Goal: Transaction & Acquisition: Purchase product/service

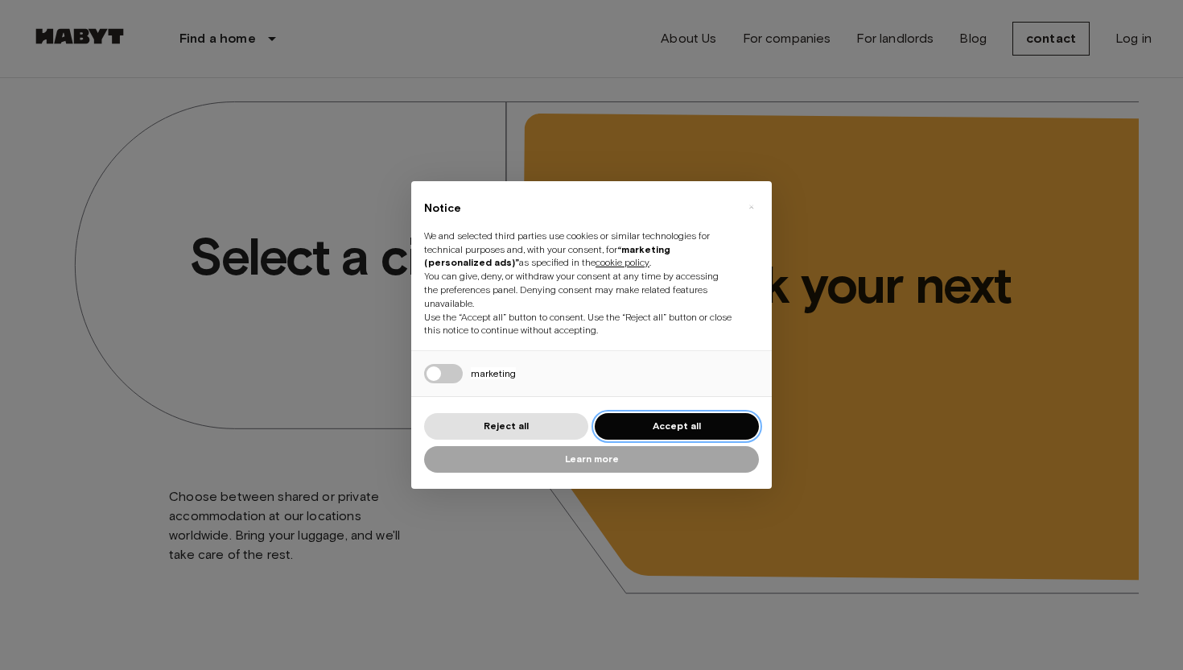
click at [662, 421] on font "Accept all" at bounding box center [677, 425] width 48 height 12
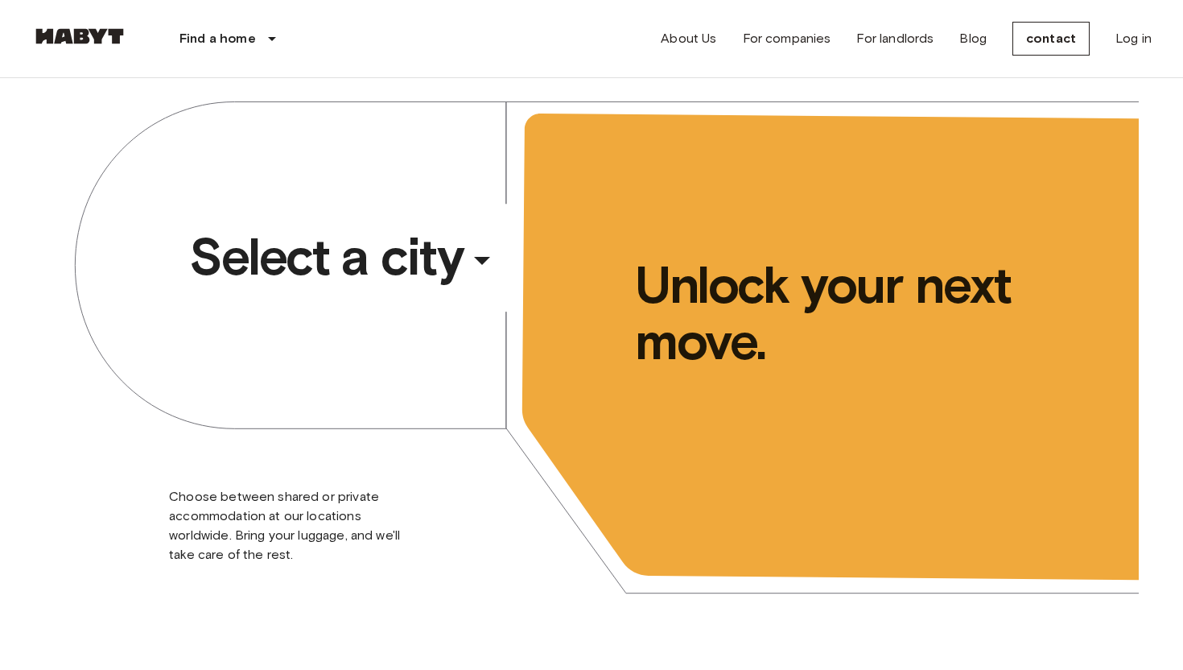
click at [470, 264] on div "​" at bounding box center [504, 273] width 166 height 33
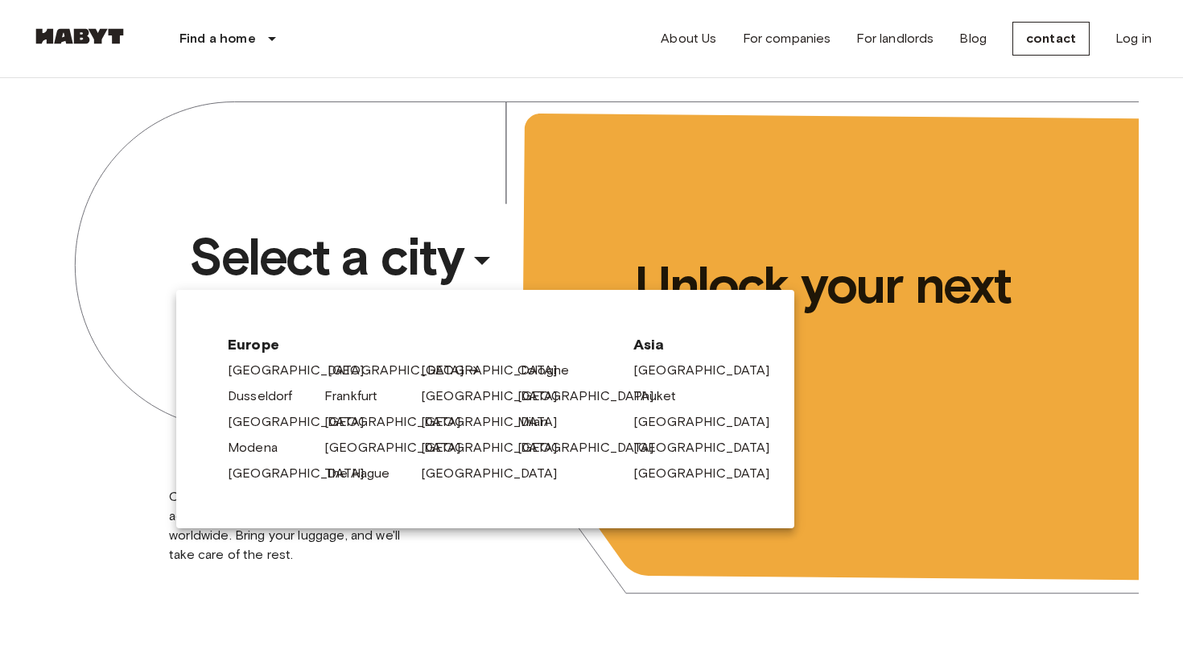
click at [345, 374] on font "[GEOGRAPHIC_DATA]" at bounding box center [396, 369] width 137 height 15
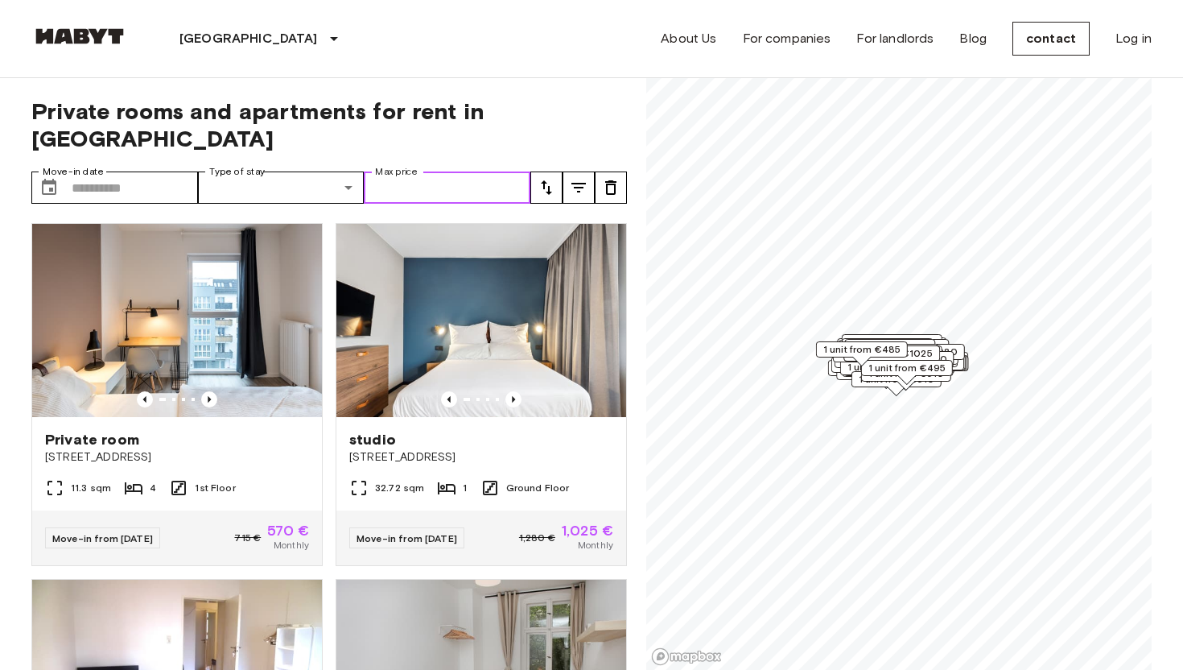
click at [402, 171] on input "Max price" at bounding box center [447, 187] width 167 height 32
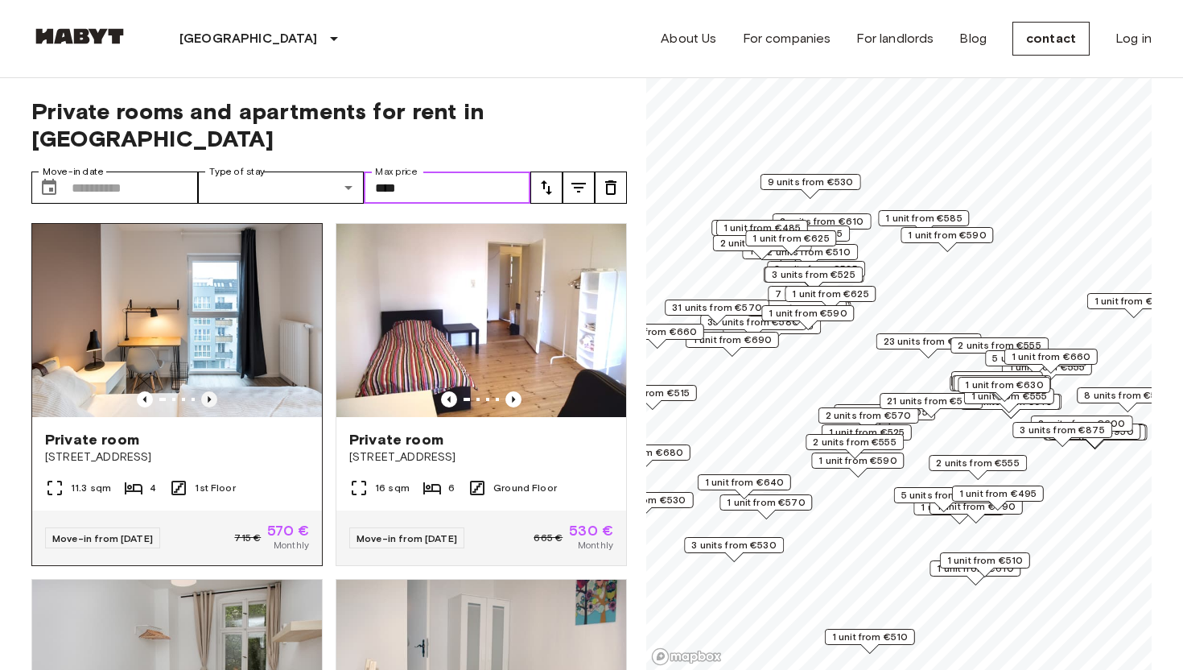
click at [205, 391] on icon "Previous image" at bounding box center [209, 399] width 16 height 16
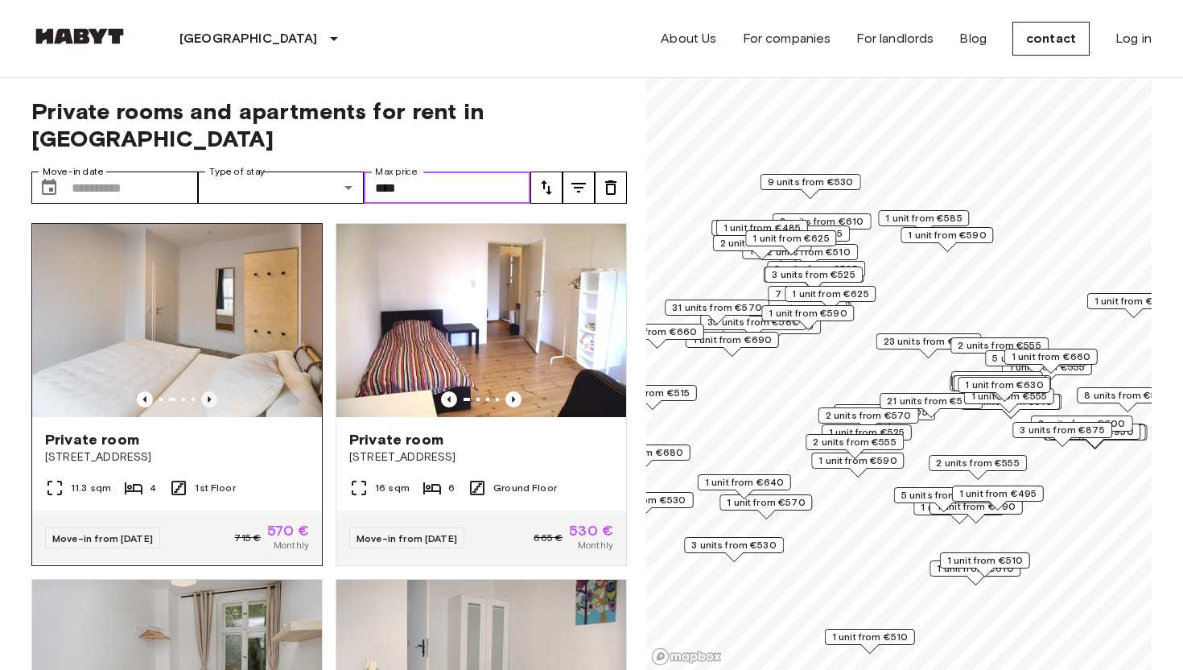
click at [205, 391] on icon "Previous image" at bounding box center [209, 399] width 16 height 16
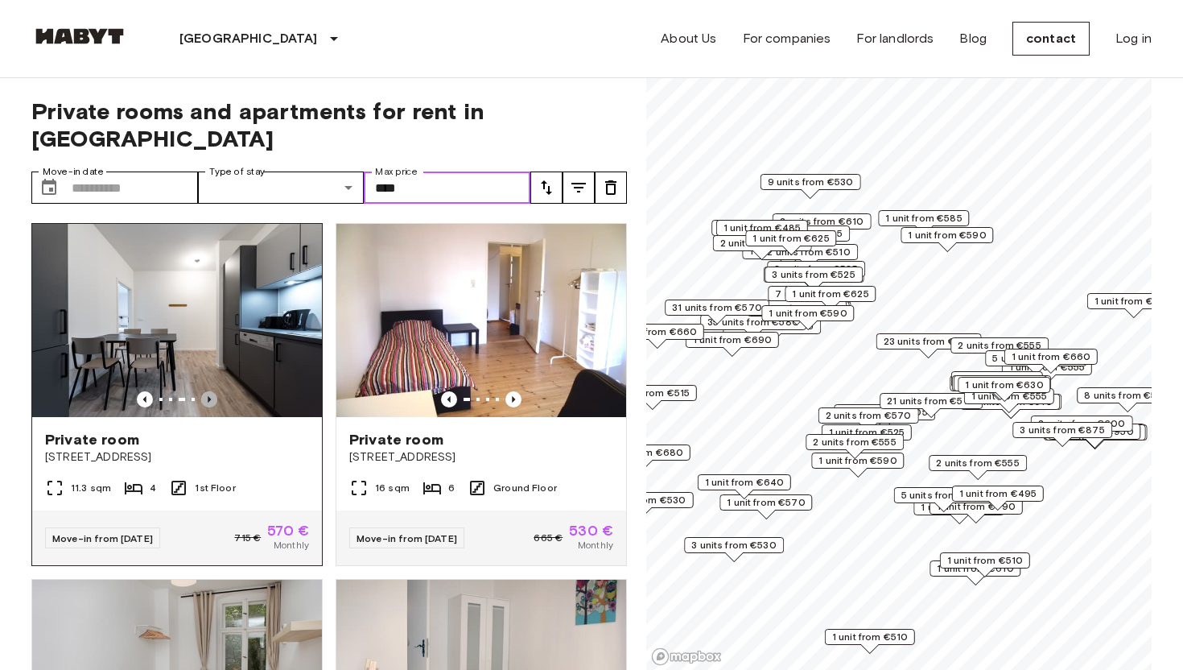
click at [204, 391] on icon "Previous image" at bounding box center [209, 399] width 16 height 16
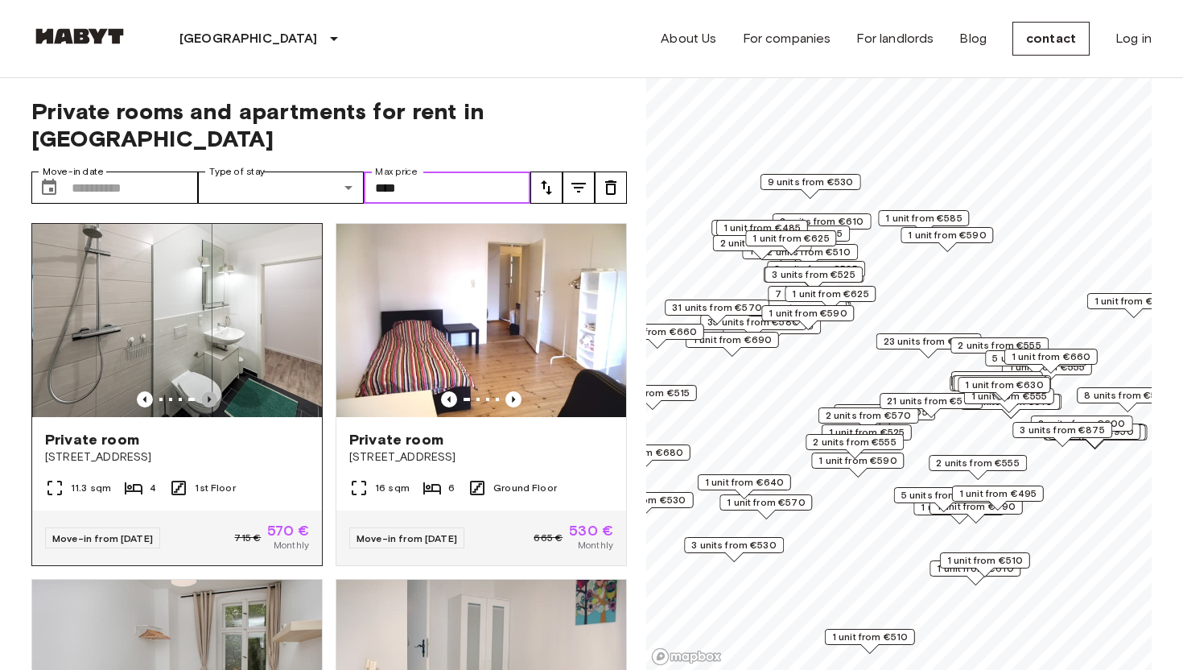
click at [204, 391] on icon "Previous image" at bounding box center [209, 399] width 16 height 16
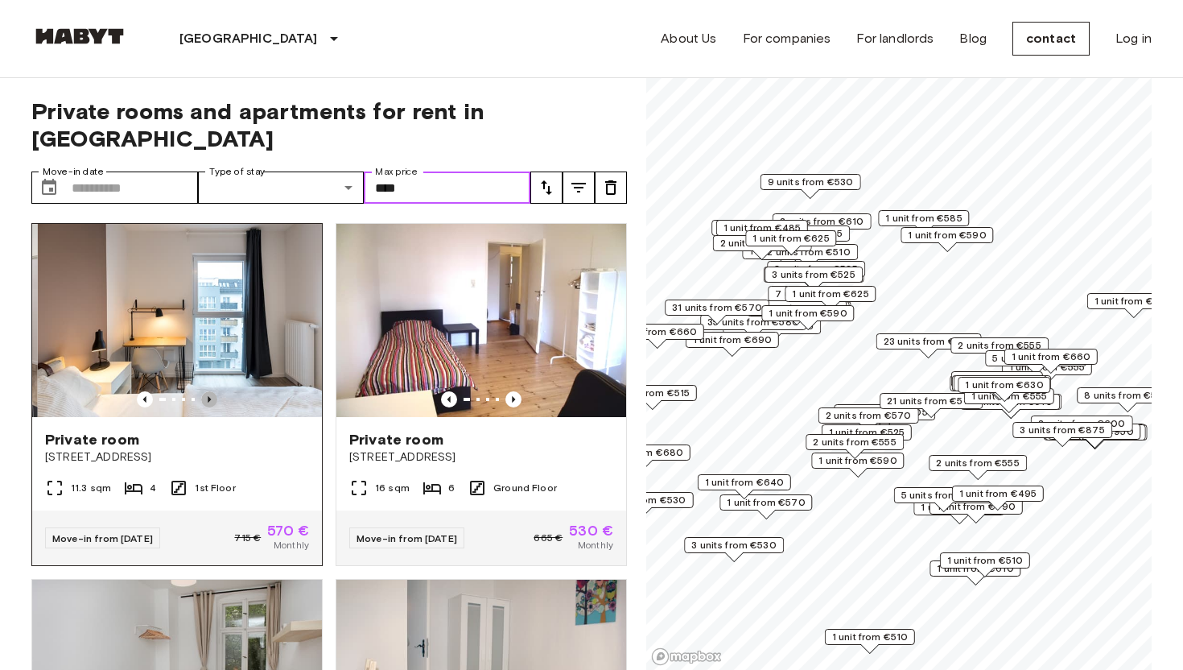
click at [204, 391] on icon "Previous image" at bounding box center [209, 399] width 16 height 16
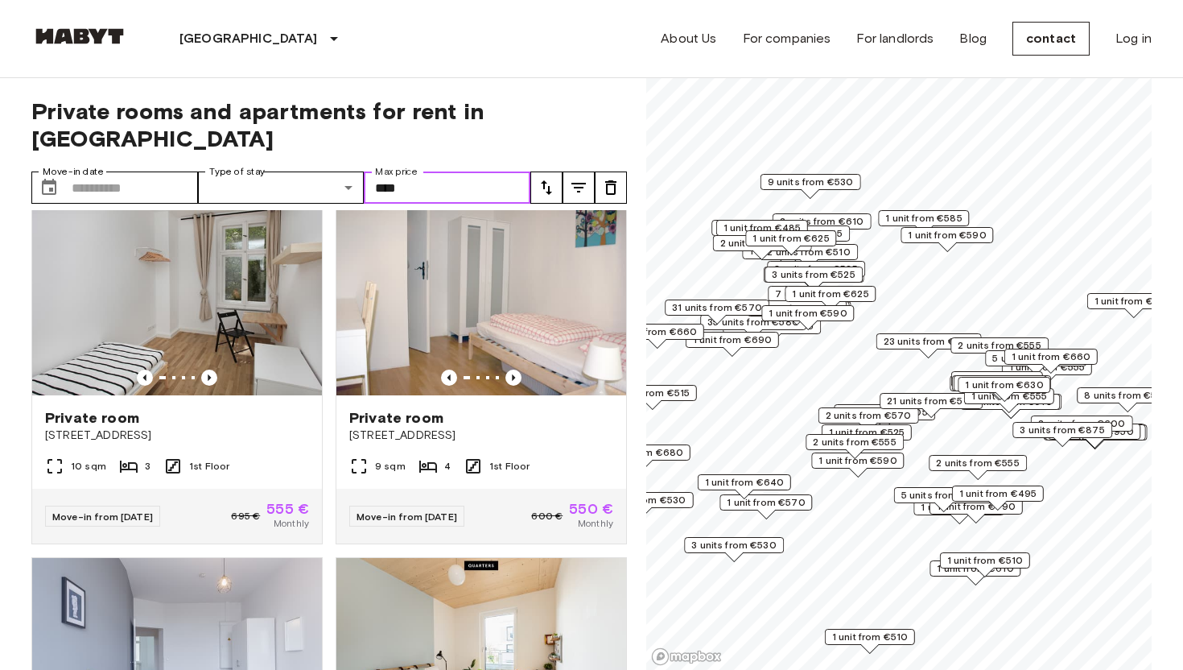
scroll to position [365, 0]
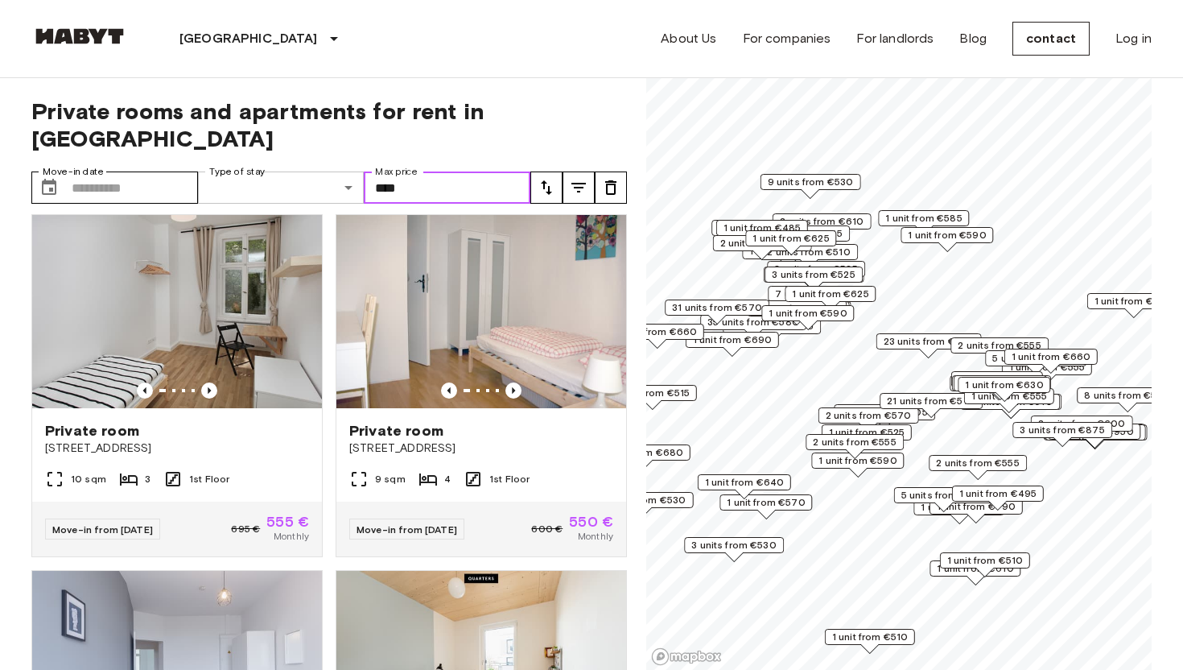
type input "****"
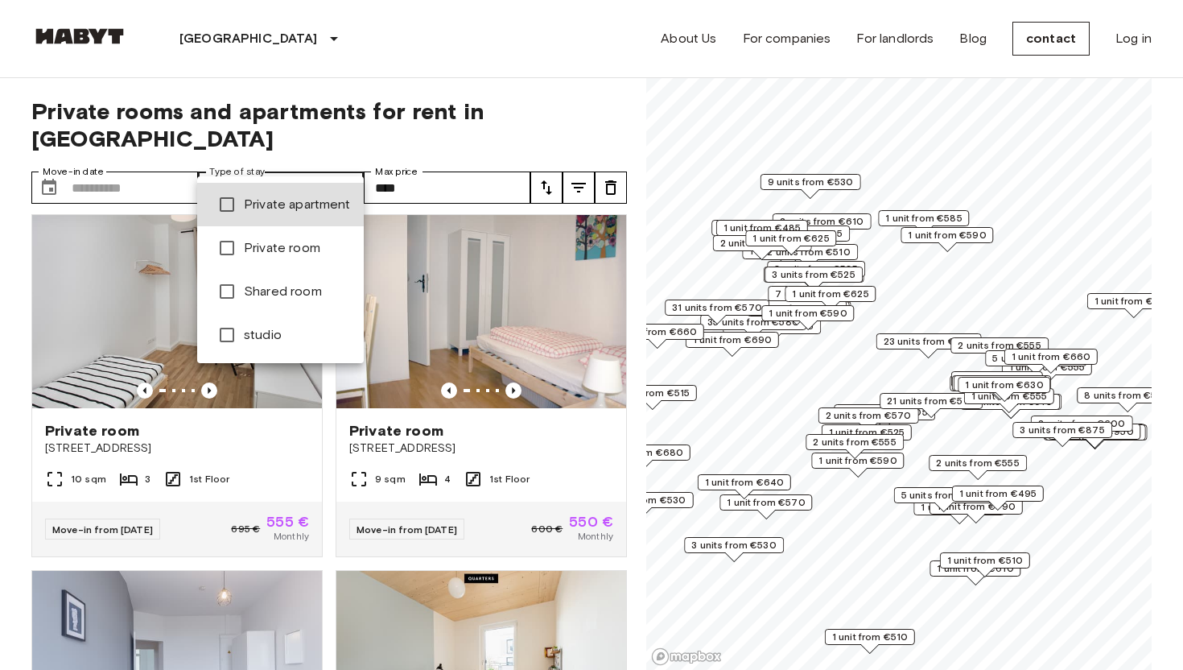
click at [286, 208] on font "Private apartment" at bounding box center [297, 203] width 107 height 15
type input "**********"
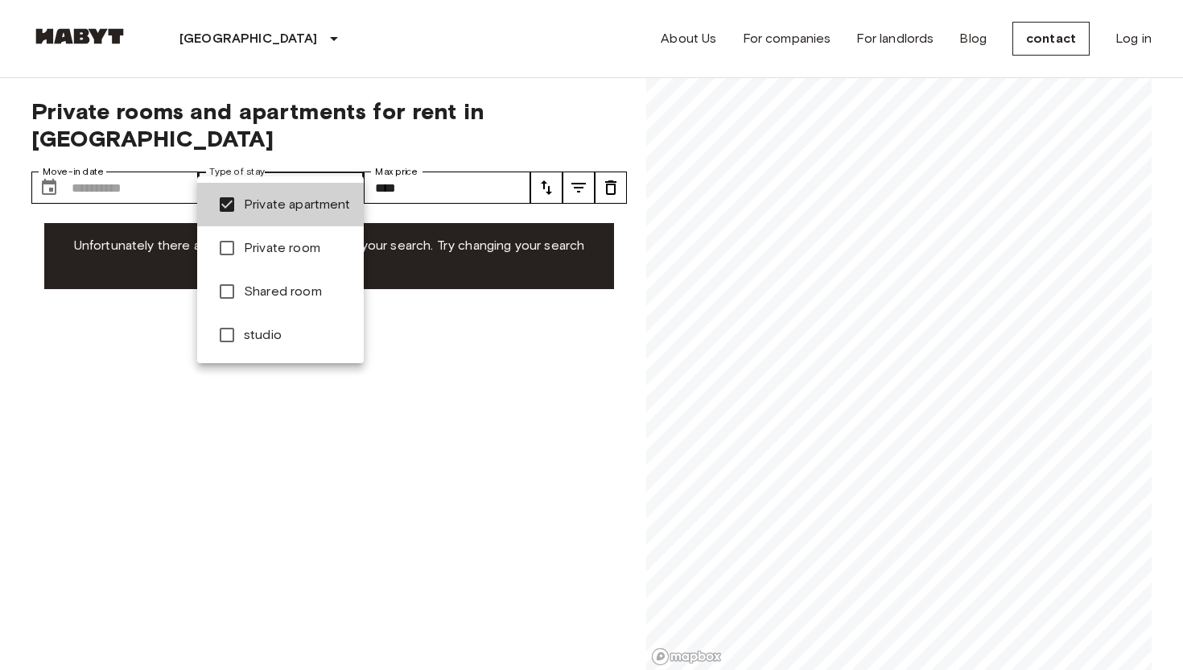
click at [389, 85] on div at bounding box center [591, 335] width 1183 height 670
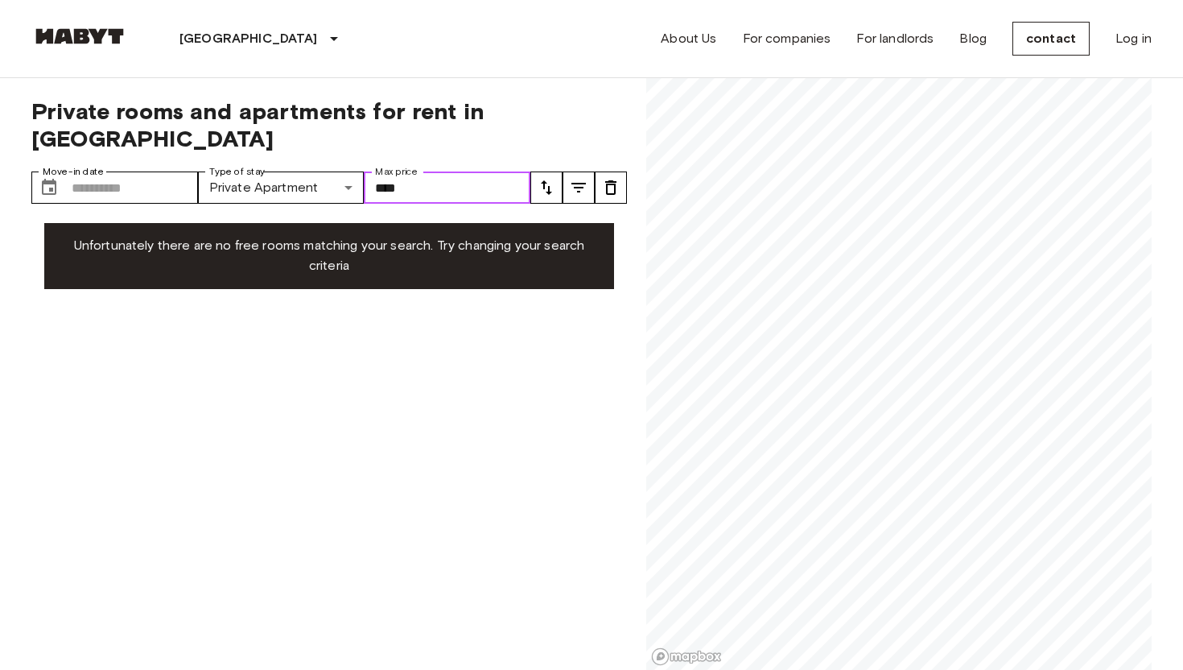
click at [398, 171] on input "****" at bounding box center [447, 187] width 167 height 32
type input "****"
click at [487, 74] on div "[GEOGRAPHIC_DATA] [GEOGRAPHIC_DATA] [GEOGRAPHIC_DATA] [GEOGRAPHIC_DATA] [GEOGRA…" at bounding box center [591, 38] width 1121 height 77
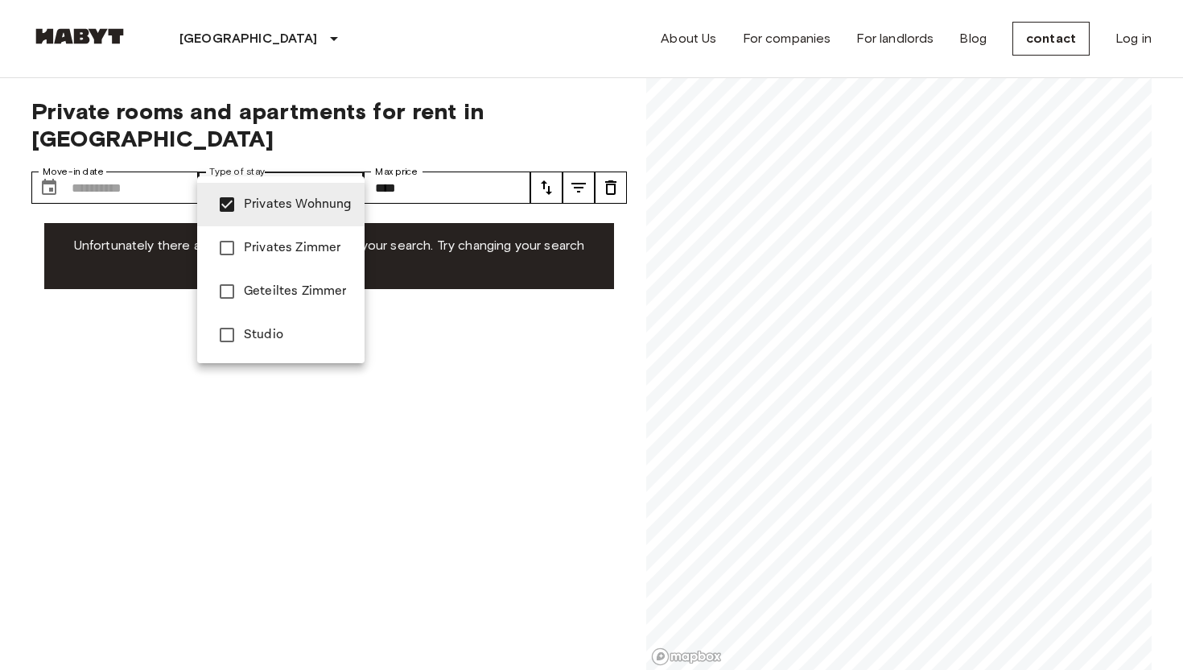
click at [267, 234] on li "Private room" at bounding box center [280, 247] width 167 height 43
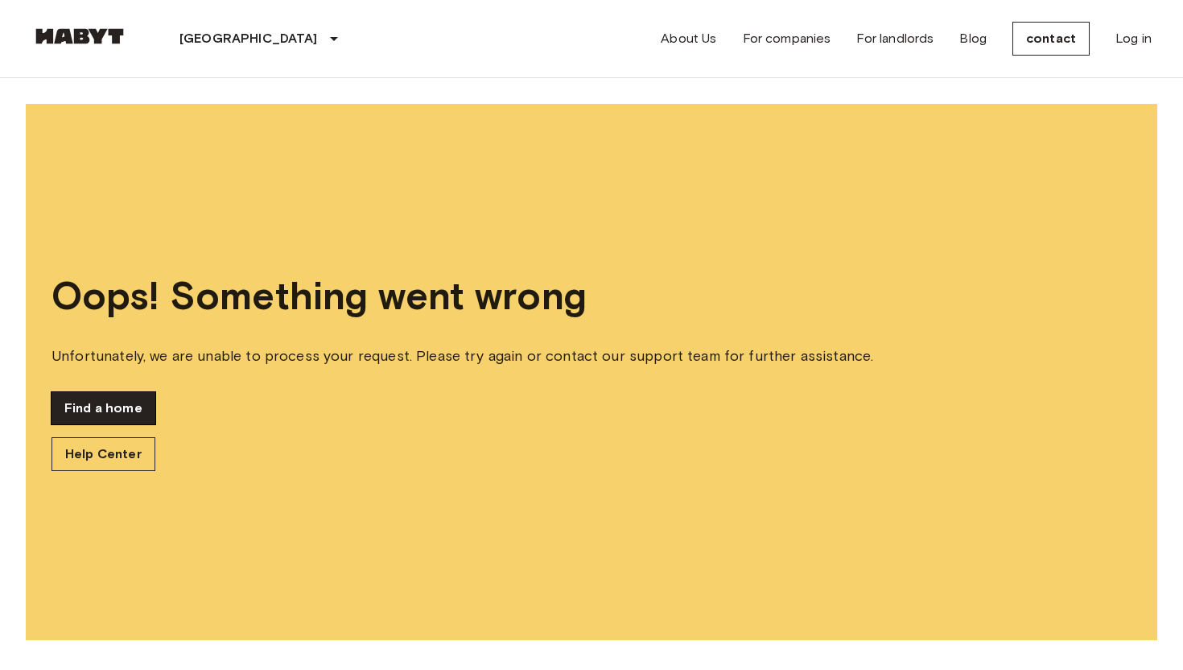
click at [125, 405] on font "Find a home" at bounding box center [103, 407] width 78 height 15
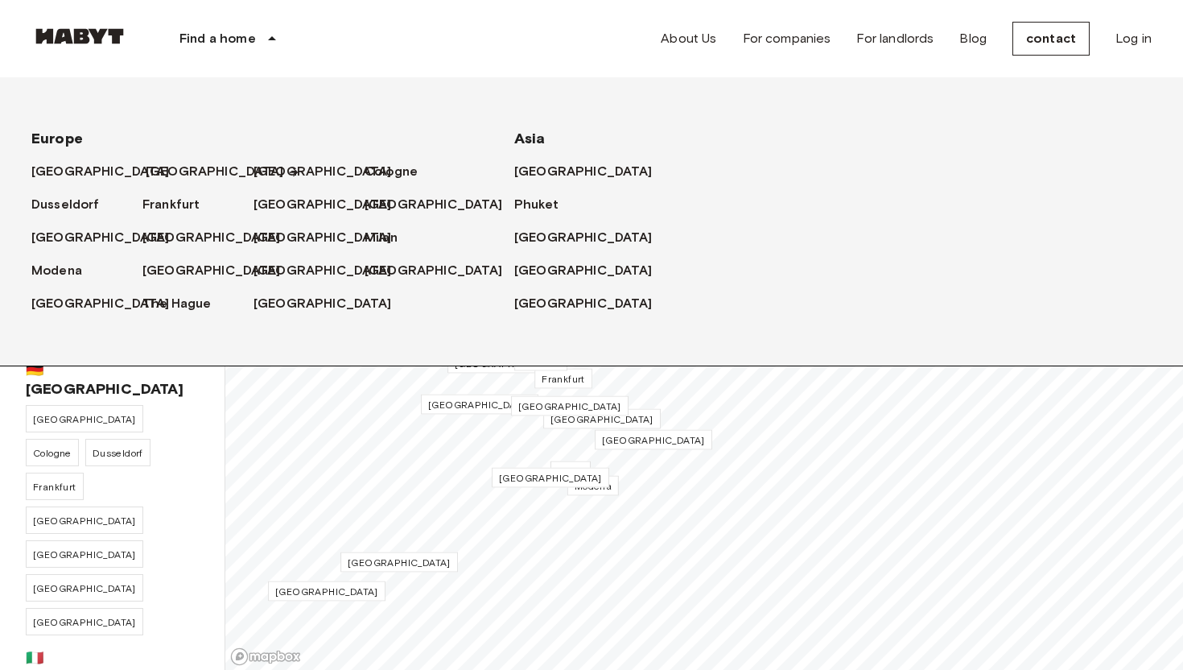
click at [163, 165] on font "[GEOGRAPHIC_DATA]" at bounding box center [215, 170] width 138 height 15
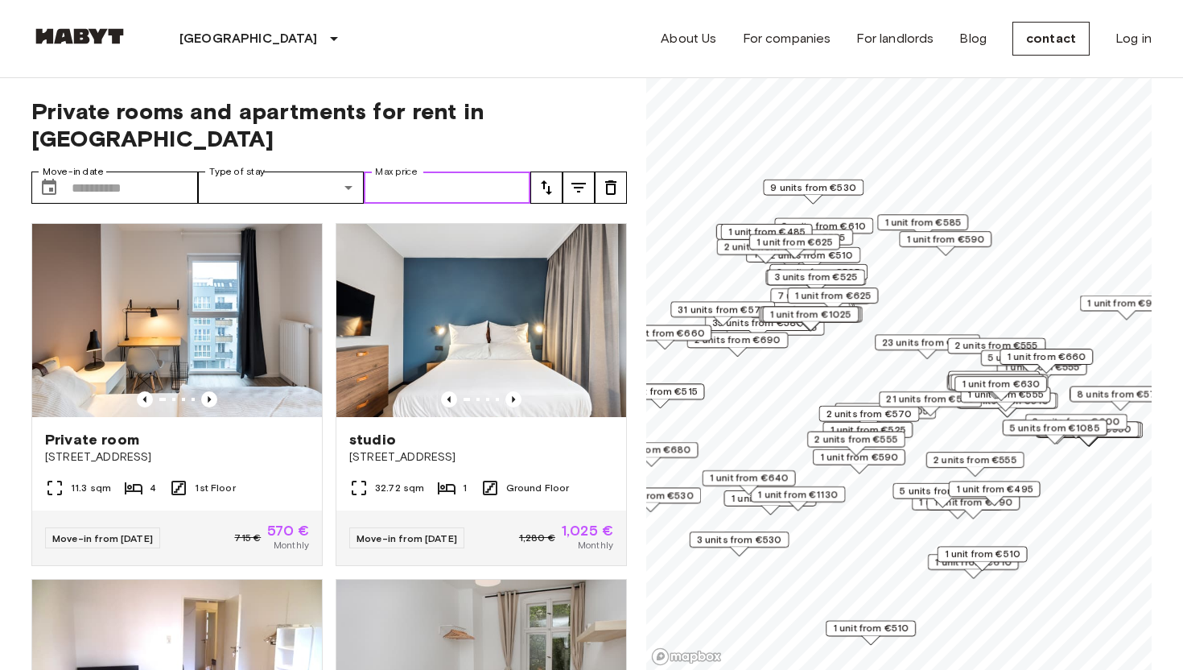
click at [451, 171] on input "Max price" at bounding box center [447, 187] width 167 height 32
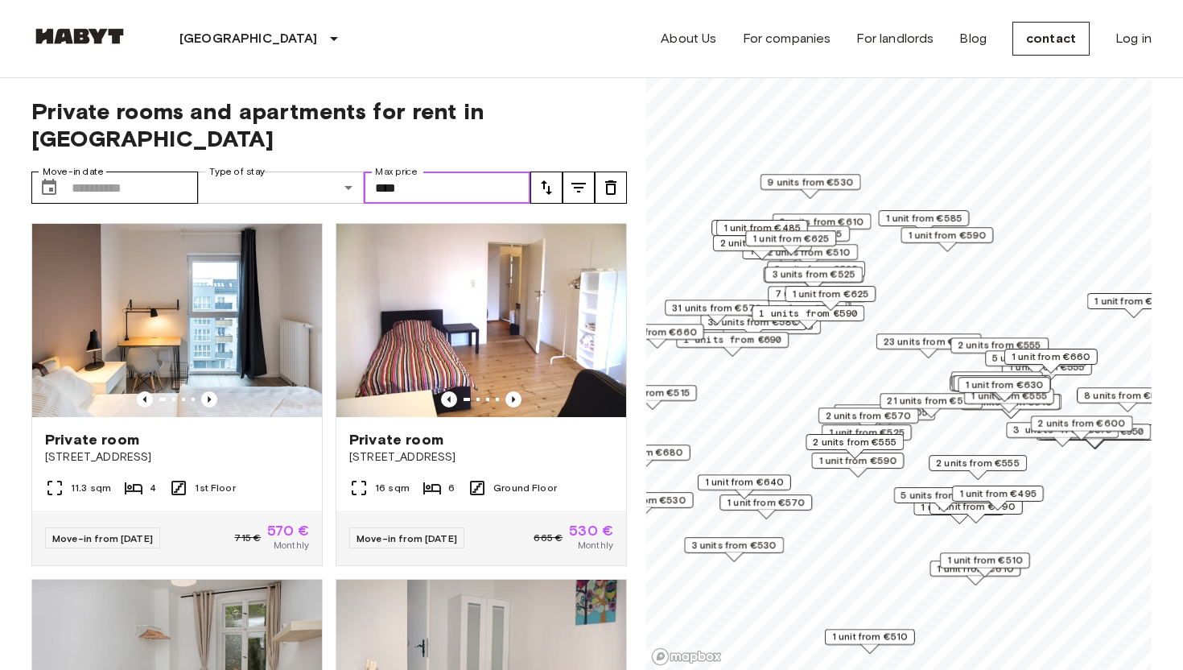
type input "****"
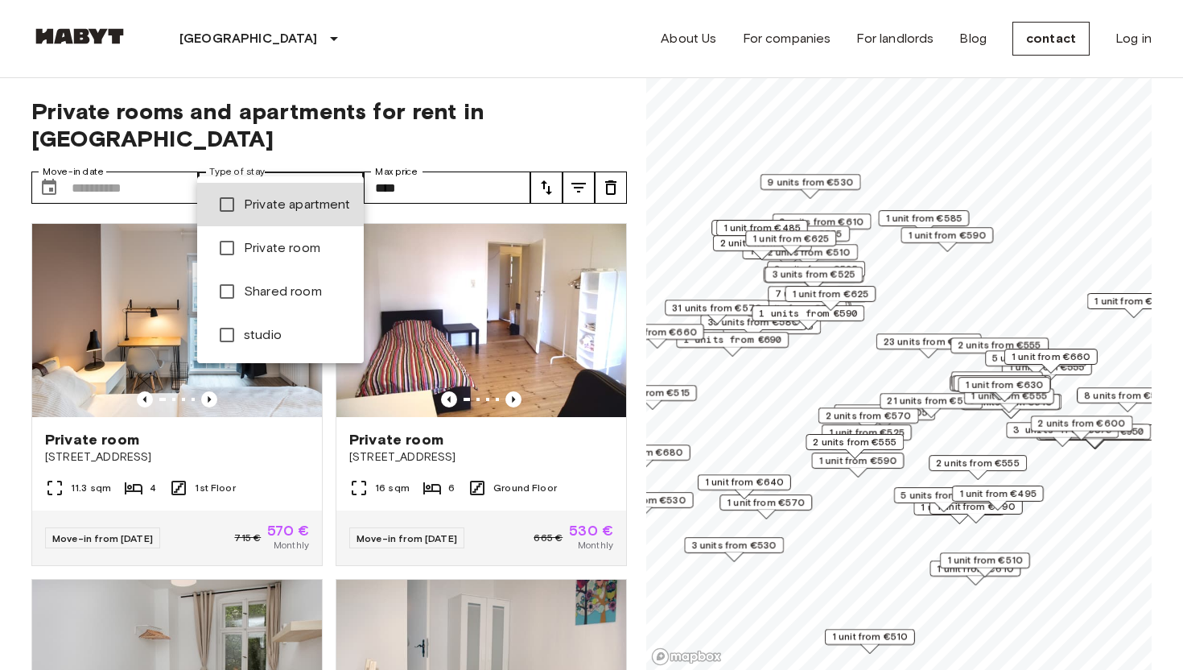
click at [296, 244] on font "Private room" at bounding box center [282, 247] width 76 height 15
type input "**********"
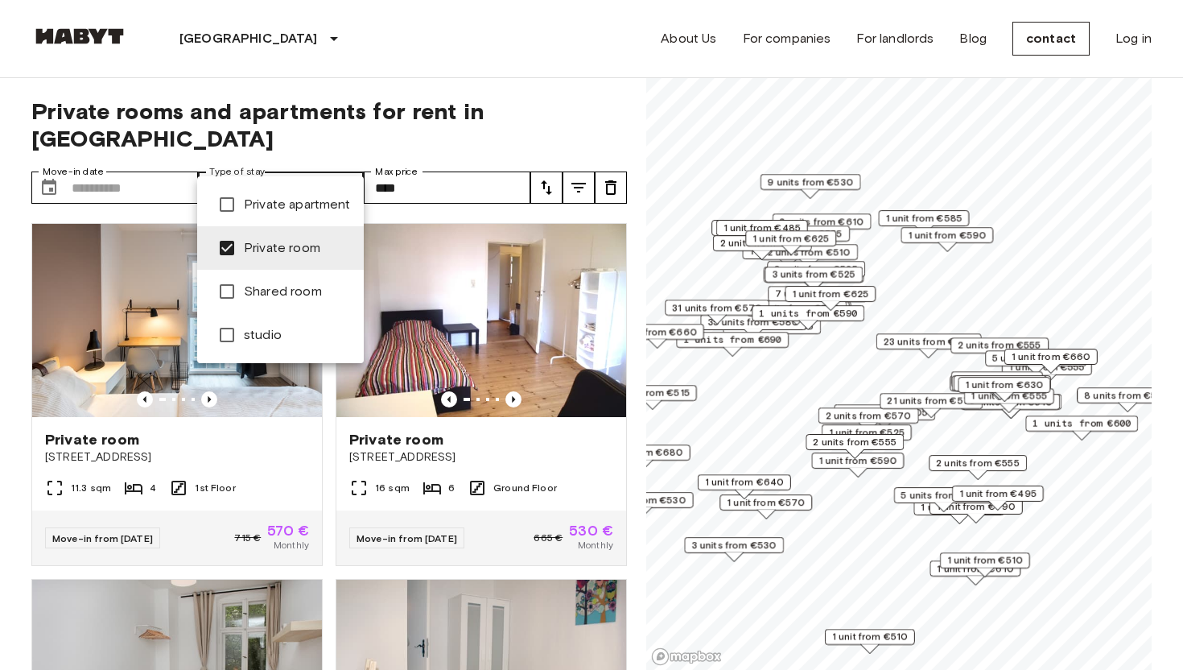
click at [379, 62] on div at bounding box center [591, 335] width 1183 height 670
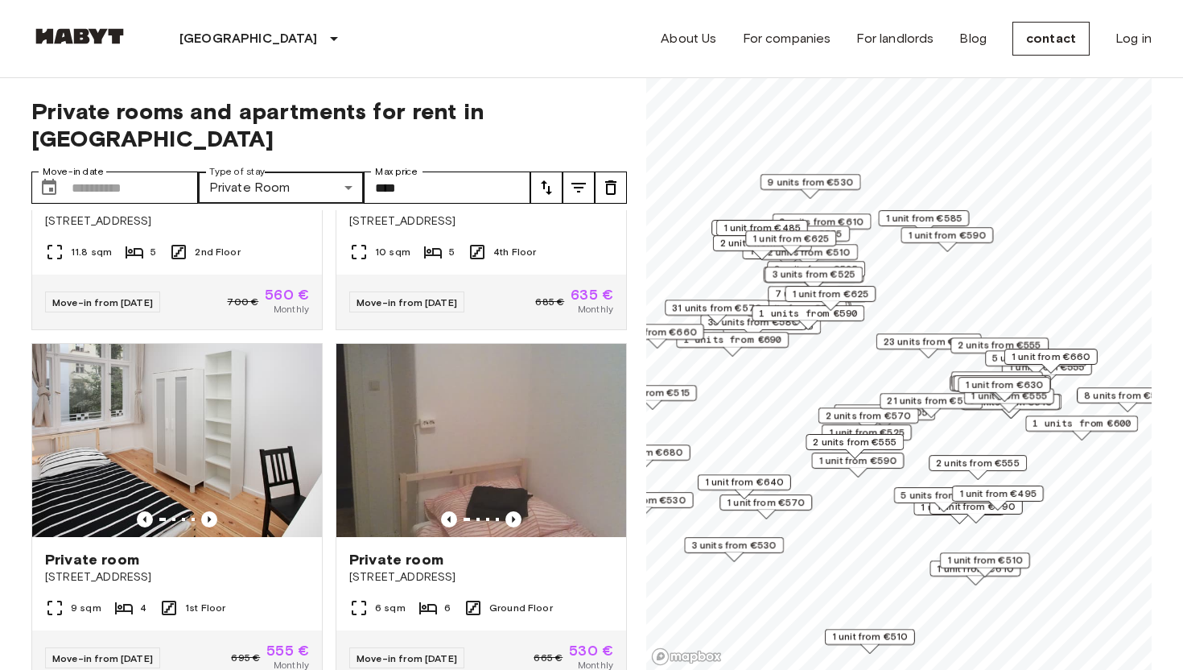
scroll to position [2088, 0]
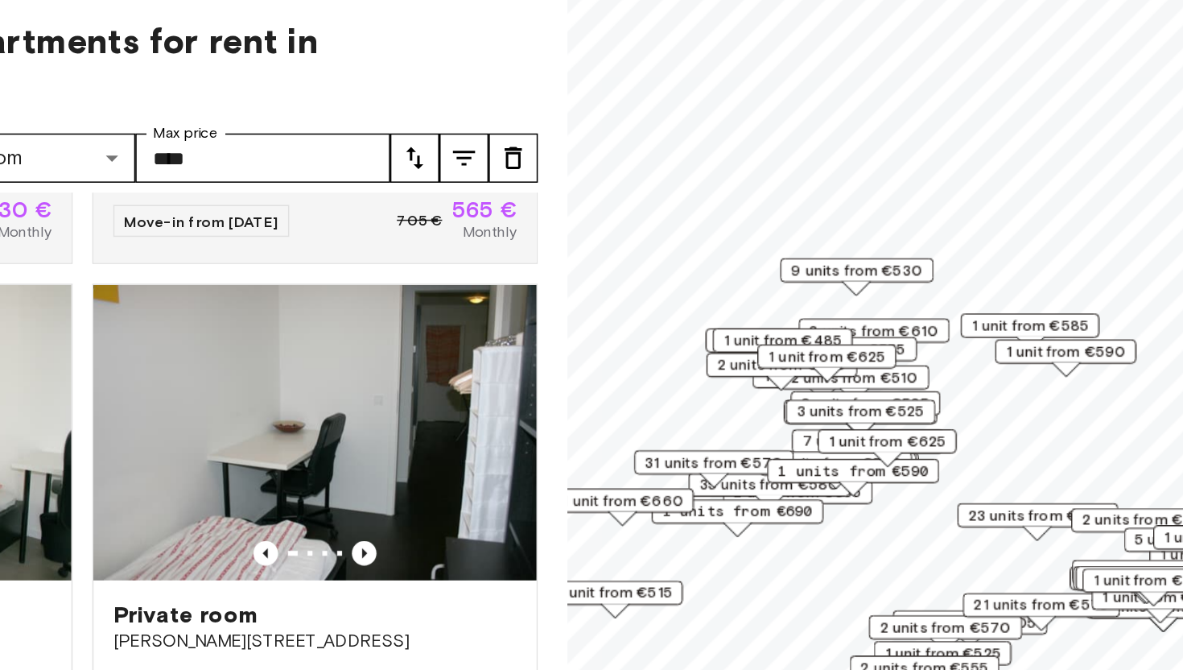
scroll to position [1732, 0]
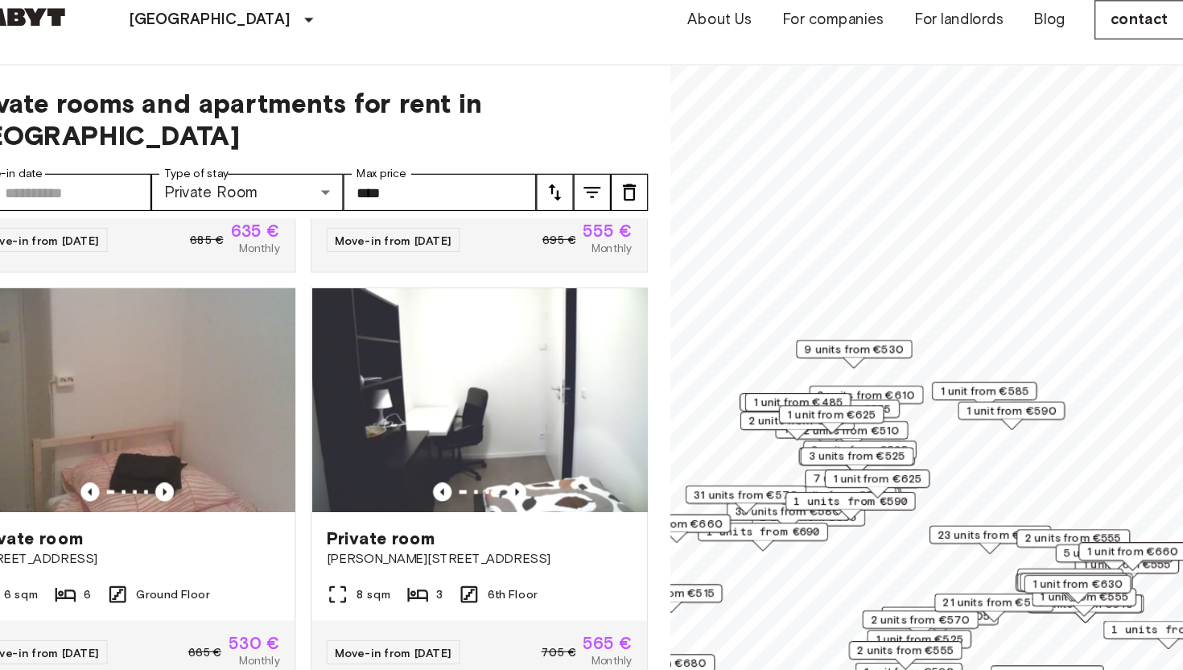
scroll to position [1377, 0]
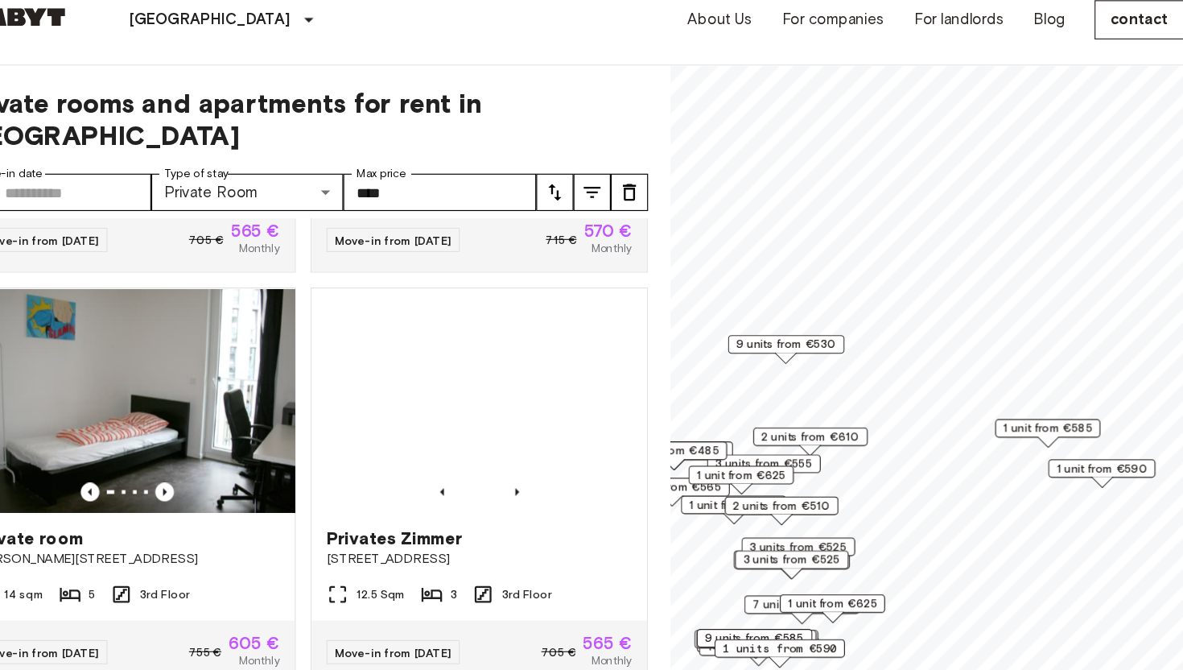
scroll to position [309, 0]
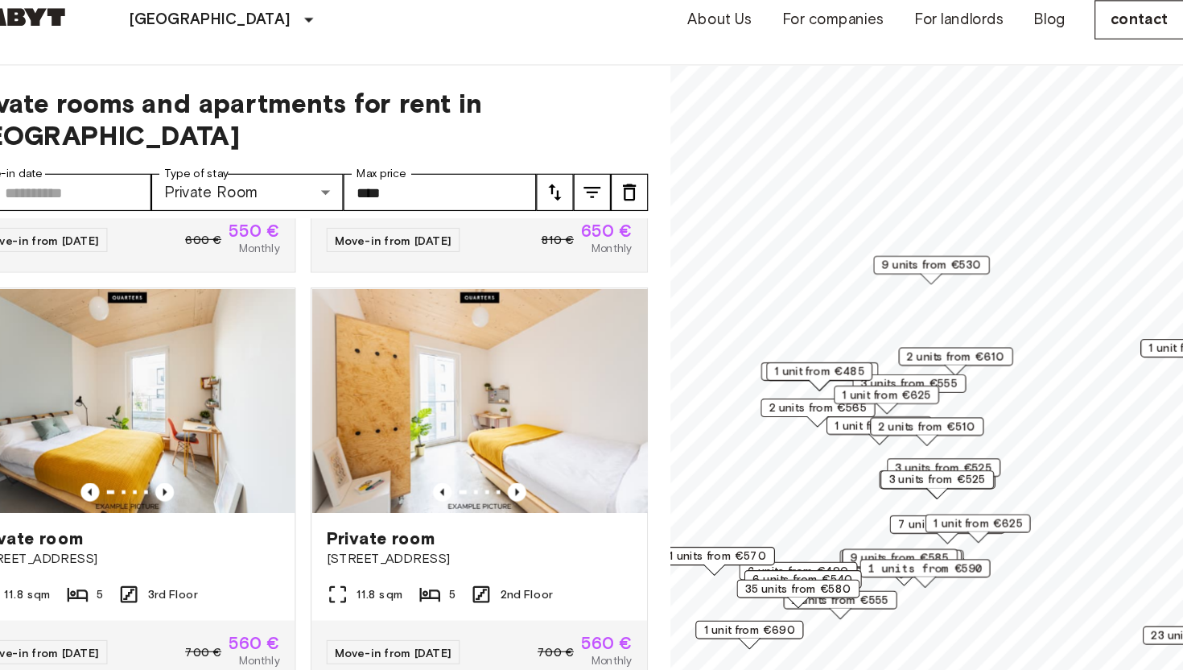
scroll to position [665, 0]
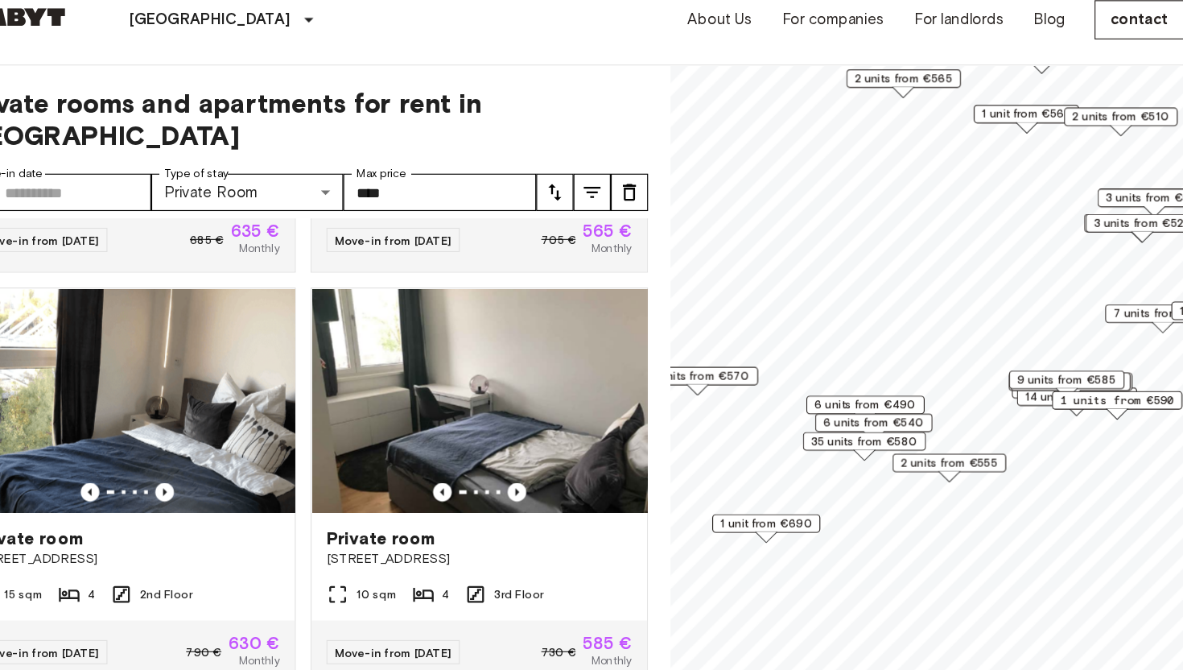
scroll to position [309, 0]
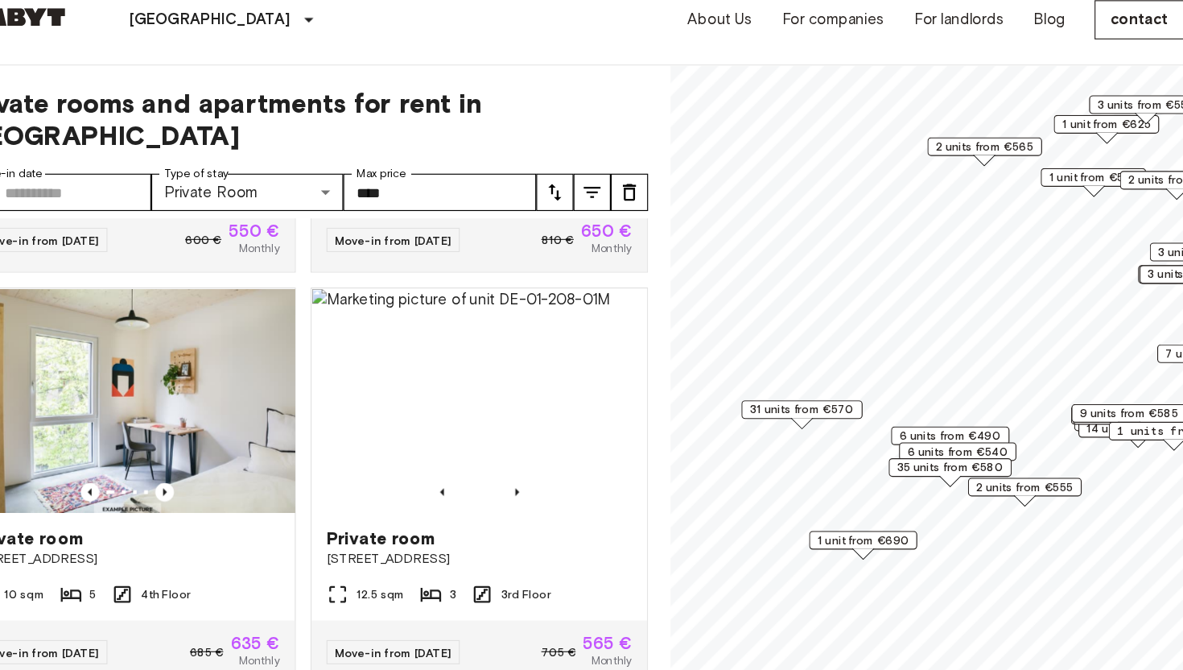
scroll to position [665, 0]
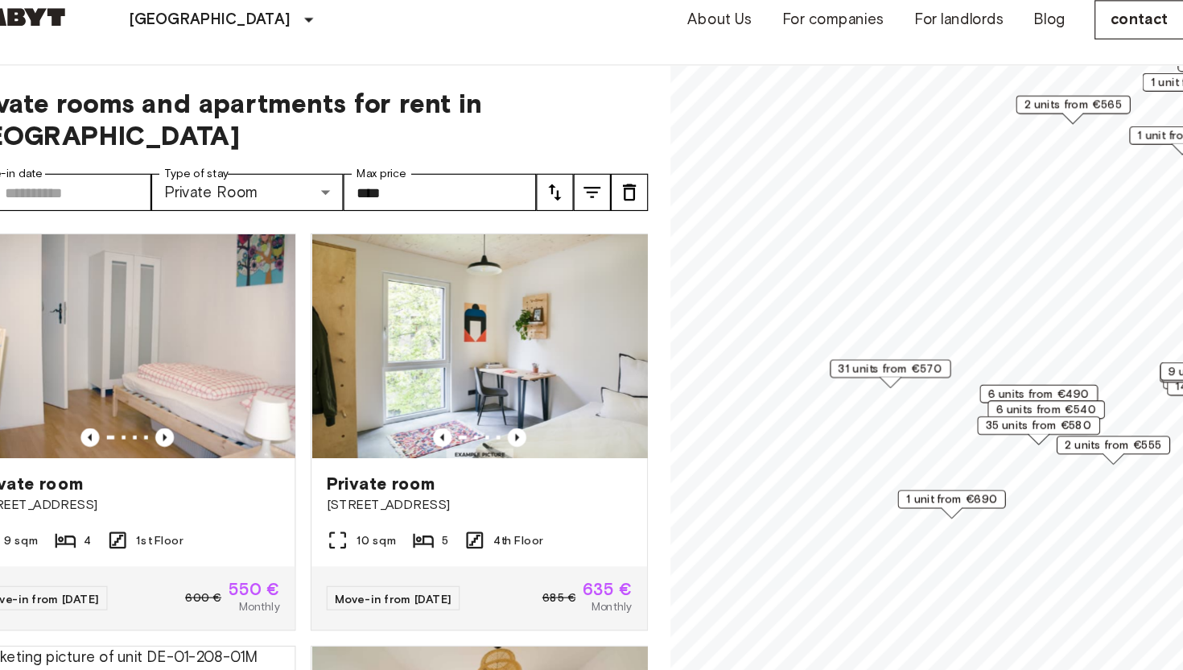
click at [883, 453] on font "1 unit from €690" at bounding box center [889, 452] width 79 height 12
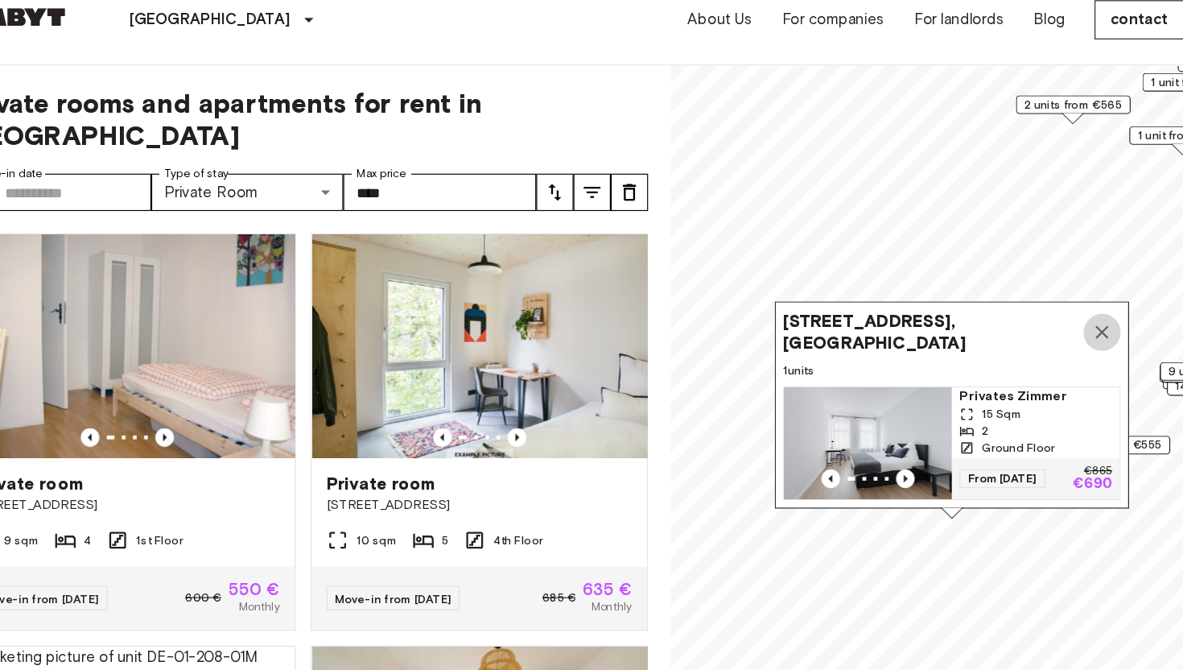
click at [1018, 306] on icon "Map marker" at bounding box center [1018, 308] width 19 height 19
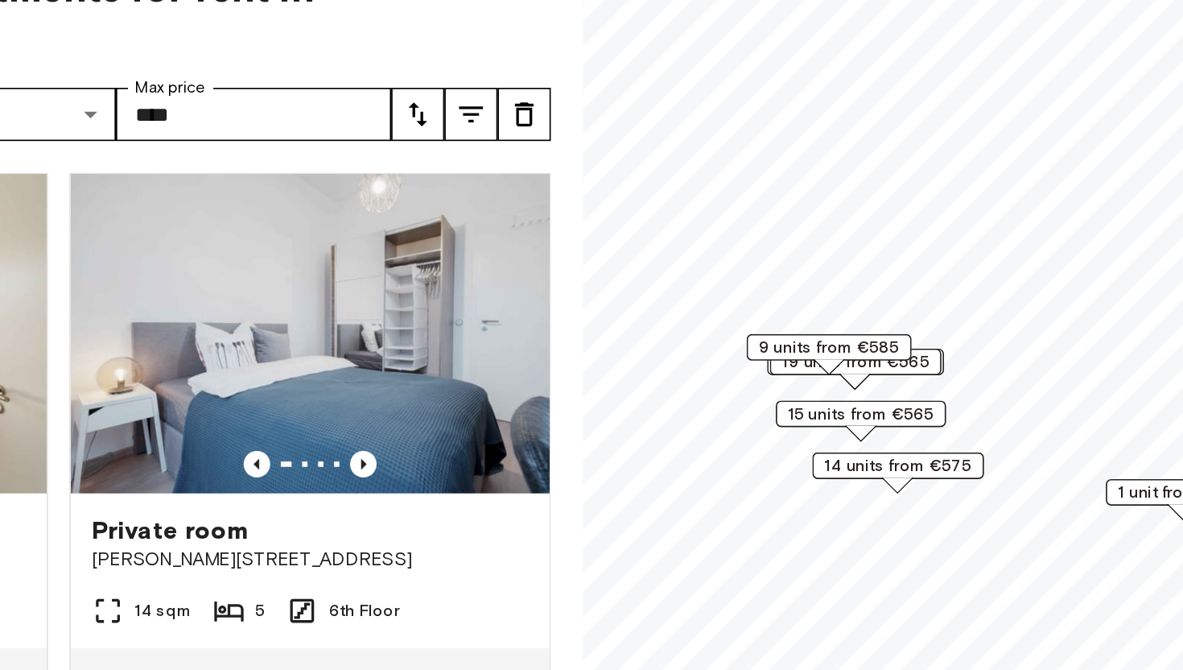
click at [792, 327] on font "9 units from €585" at bounding box center [795, 328] width 85 height 12
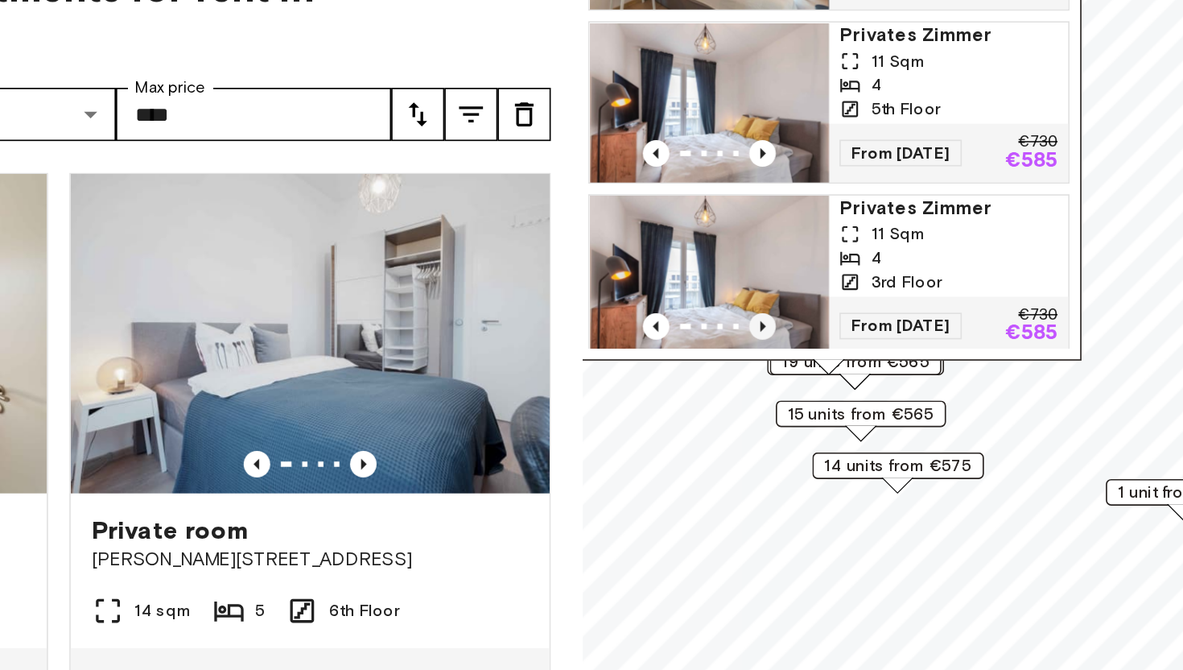
click at [753, 308] on icon "Previous image" at bounding box center [755, 316] width 16 height 16
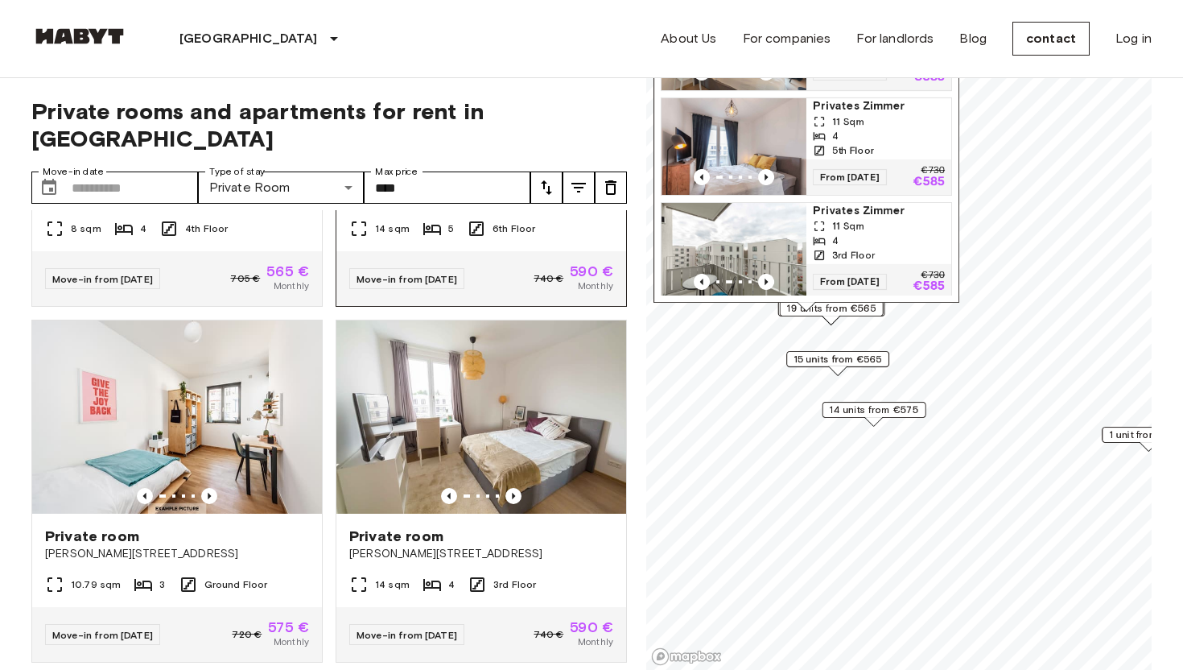
scroll to position [262, 0]
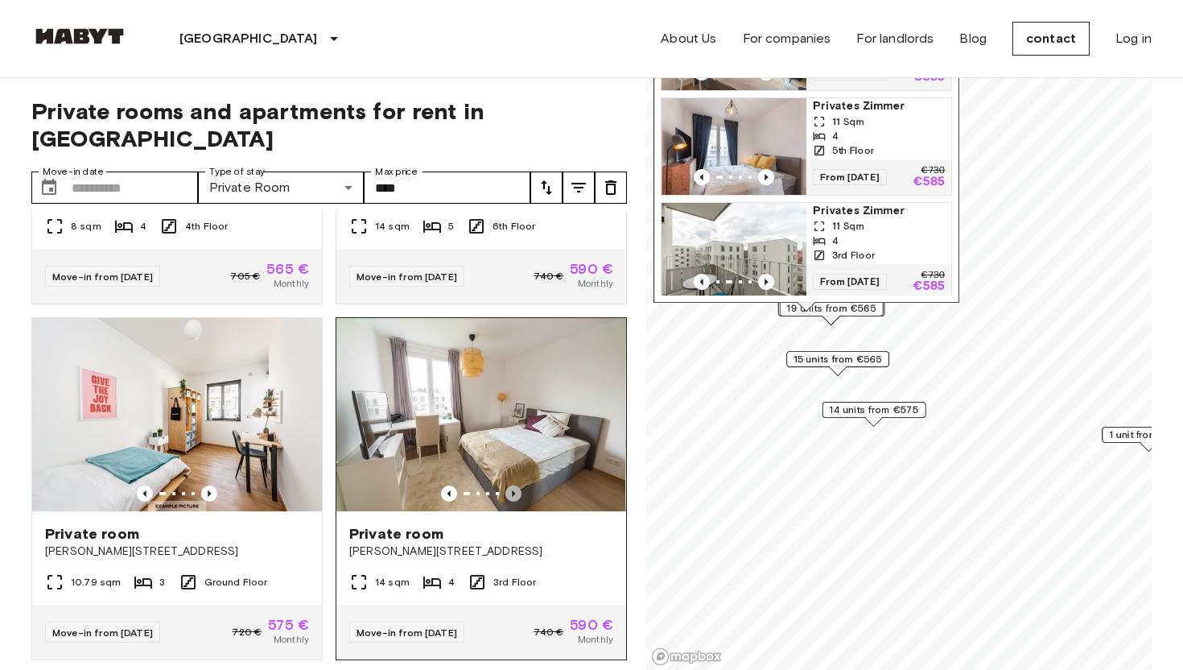
click at [513, 490] on icon "Previous image" at bounding box center [513, 493] width 3 height 6
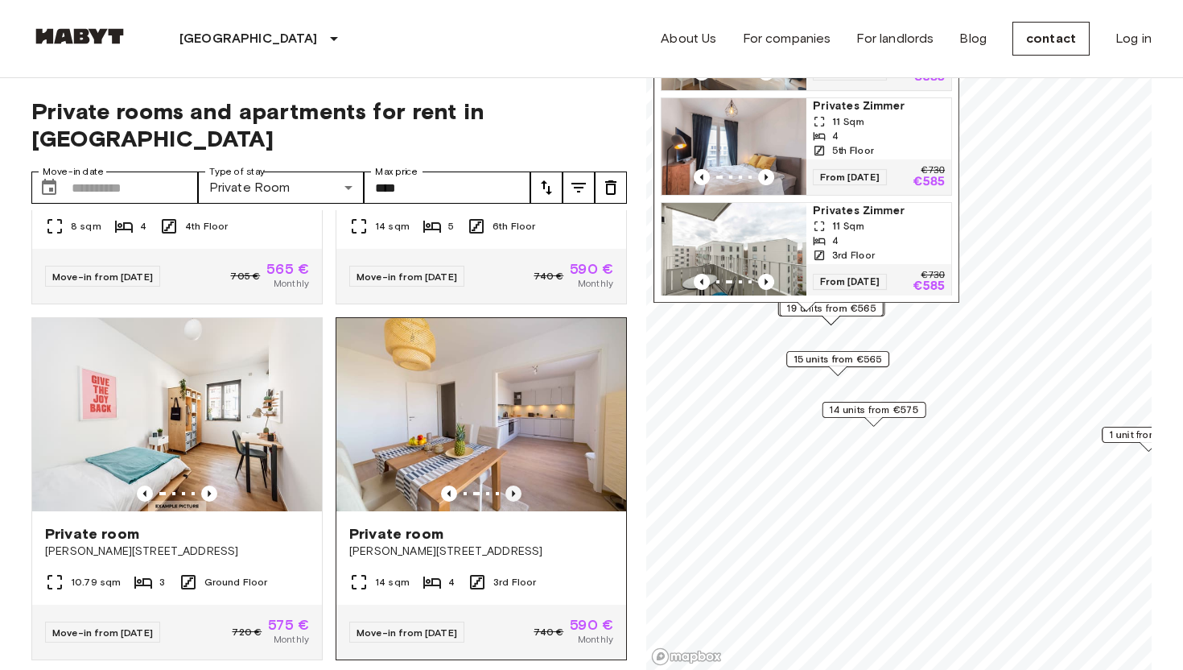
click at [513, 490] on icon "Previous image" at bounding box center [513, 493] width 3 height 6
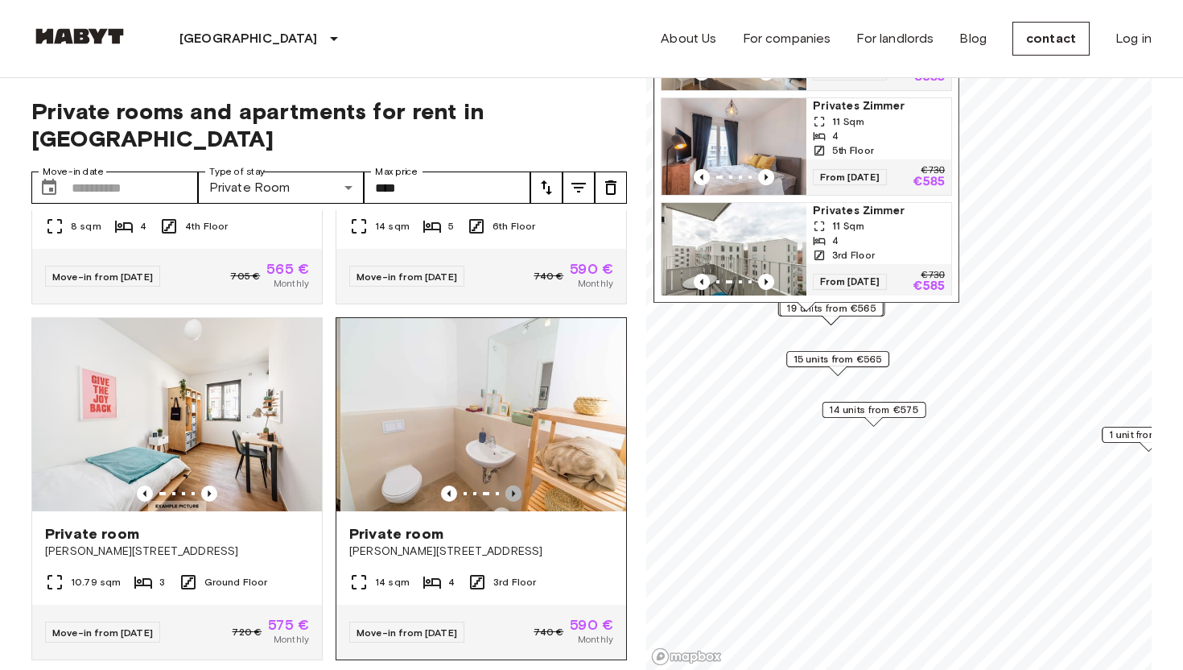
click at [513, 490] on icon "Previous image" at bounding box center [513, 493] width 3 height 6
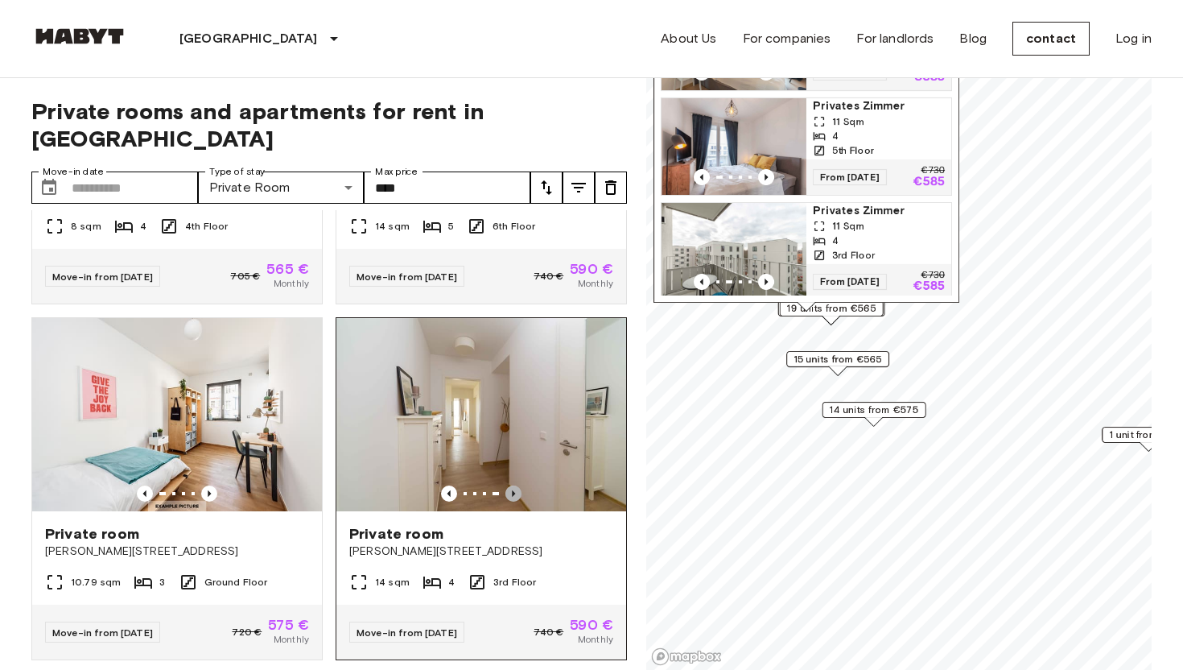
click at [513, 490] on icon "Previous image" at bounding box center [513, 493] width 3 height 6
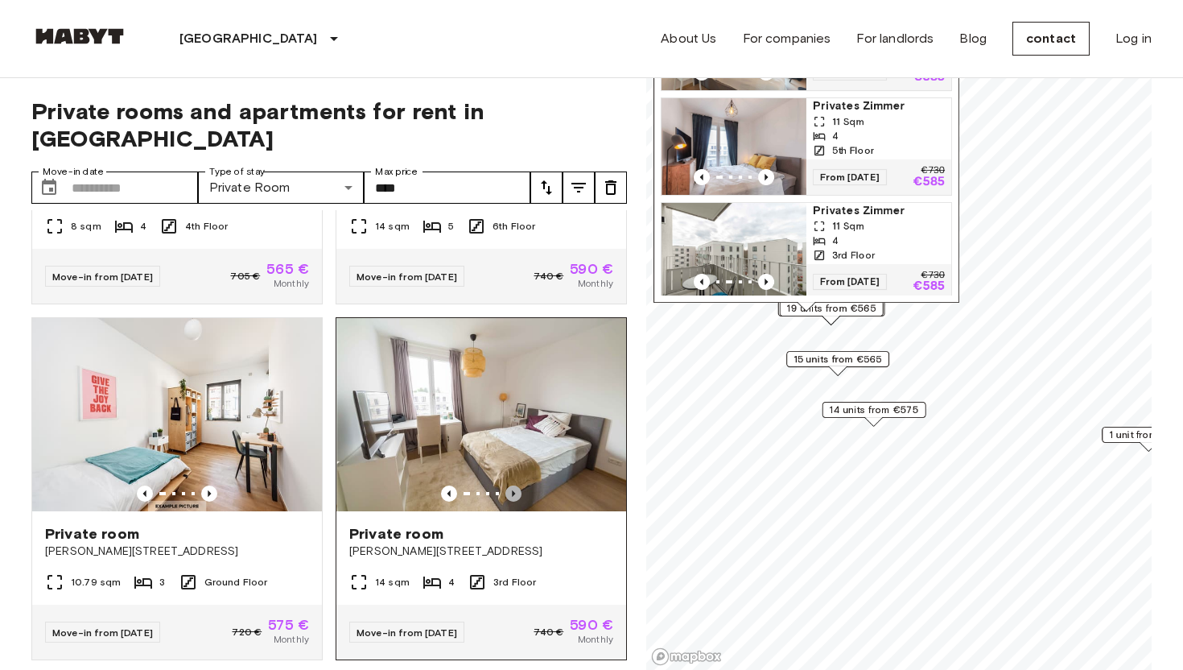
click at [513, 490] on icon "Previous image" at bounding box center [513, 493] width 3 height 6
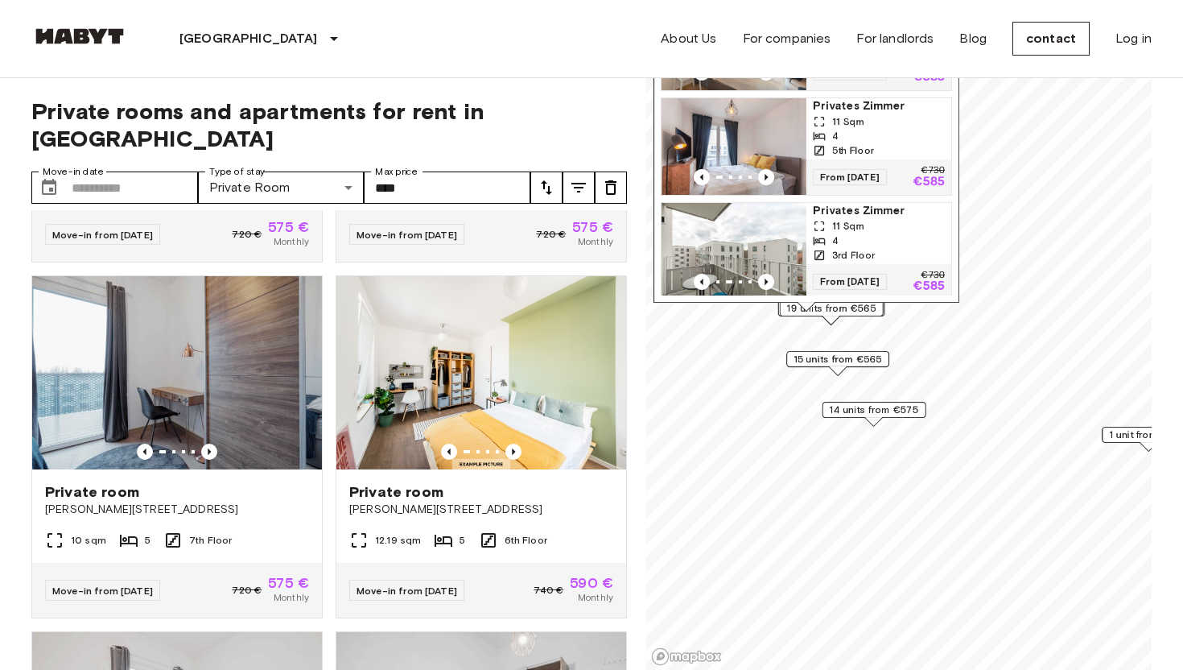
scroll to position [1017, 0]
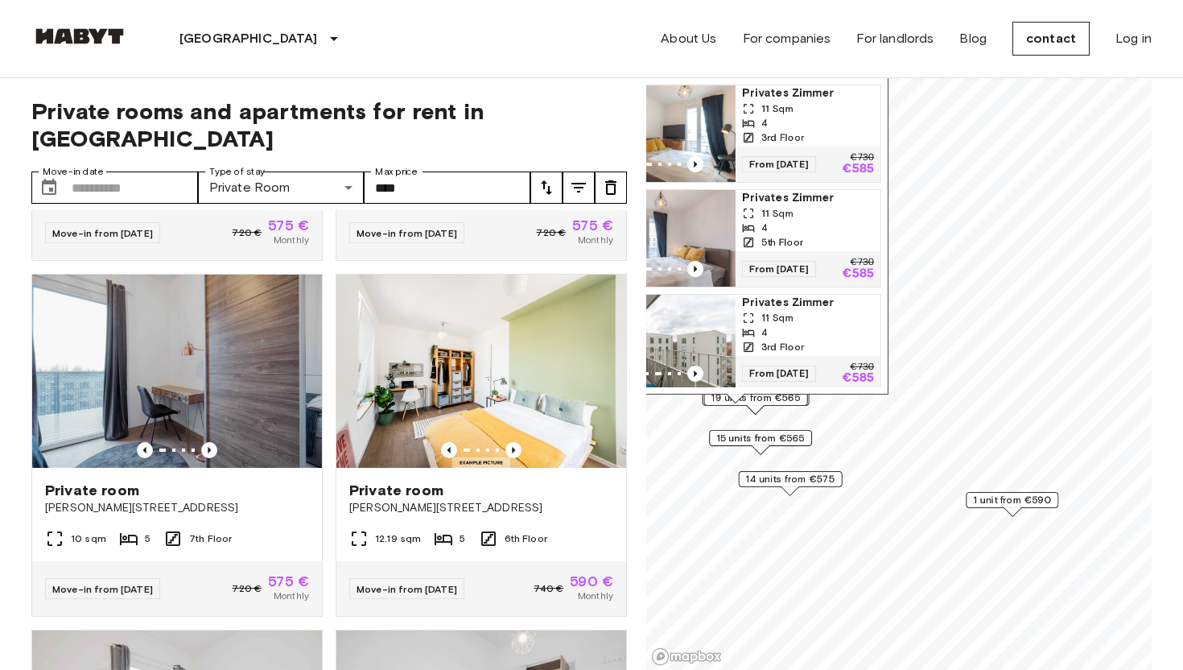
click at [1013, 494] on font "1 unit from €590" at bounding box center [1012, 499] width 78 height 12
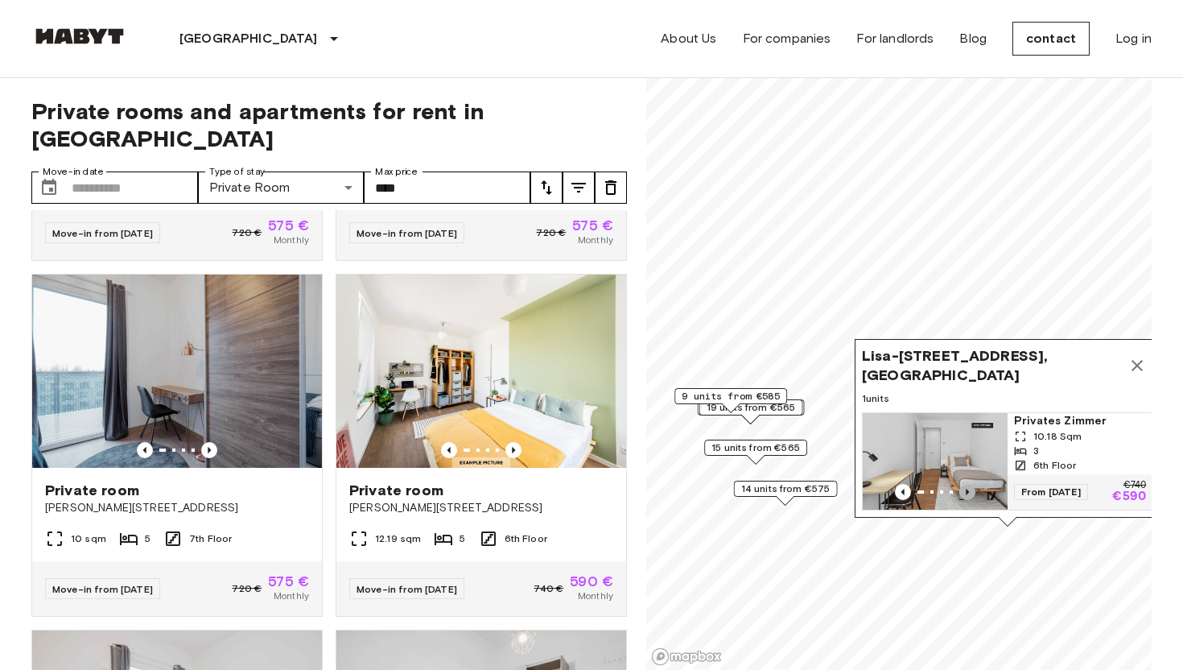
click at [972, 496] on icon "Previous image" at bounding box center [968, 492] width 16 height 16
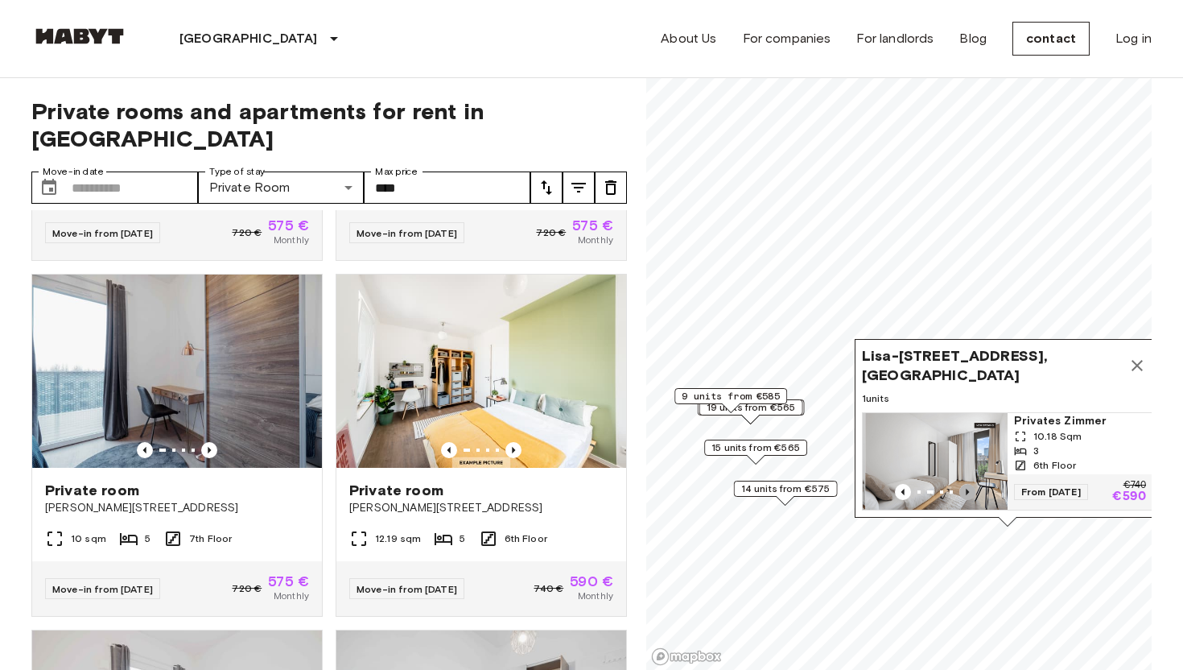
click at [972, 496] on icon "Previous image" at bounding box center [968, 492] width 16 height 16
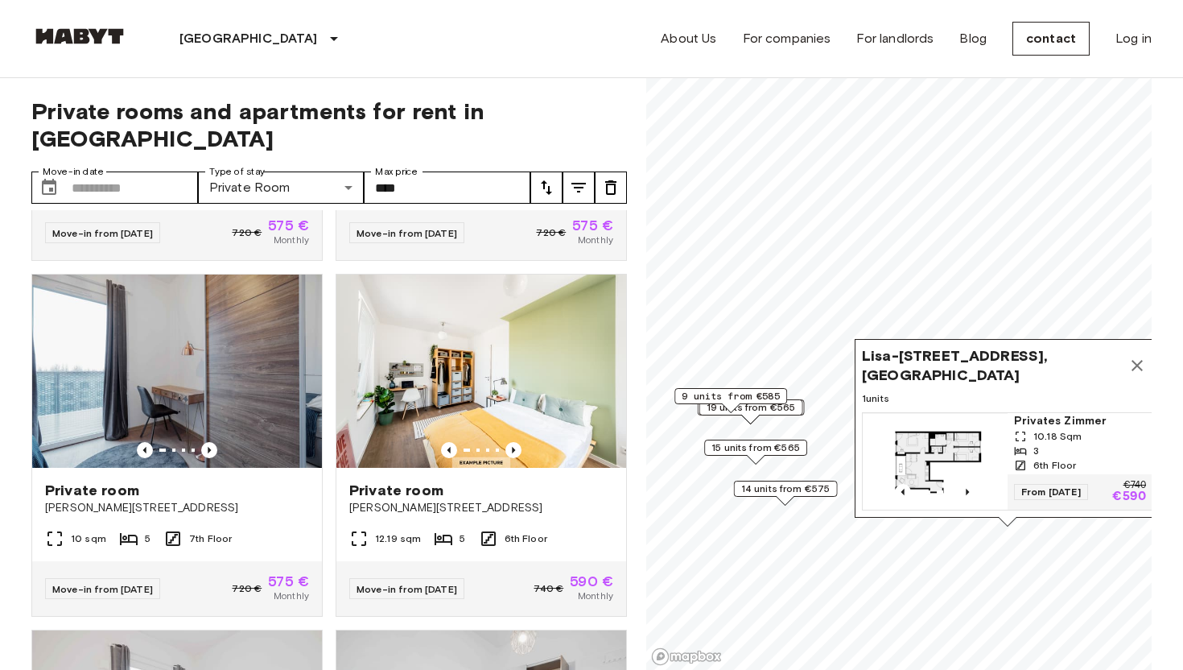
click at [1142, 361] on icon "Map marker" at bounding box center [1137, 365] width 19 height 19
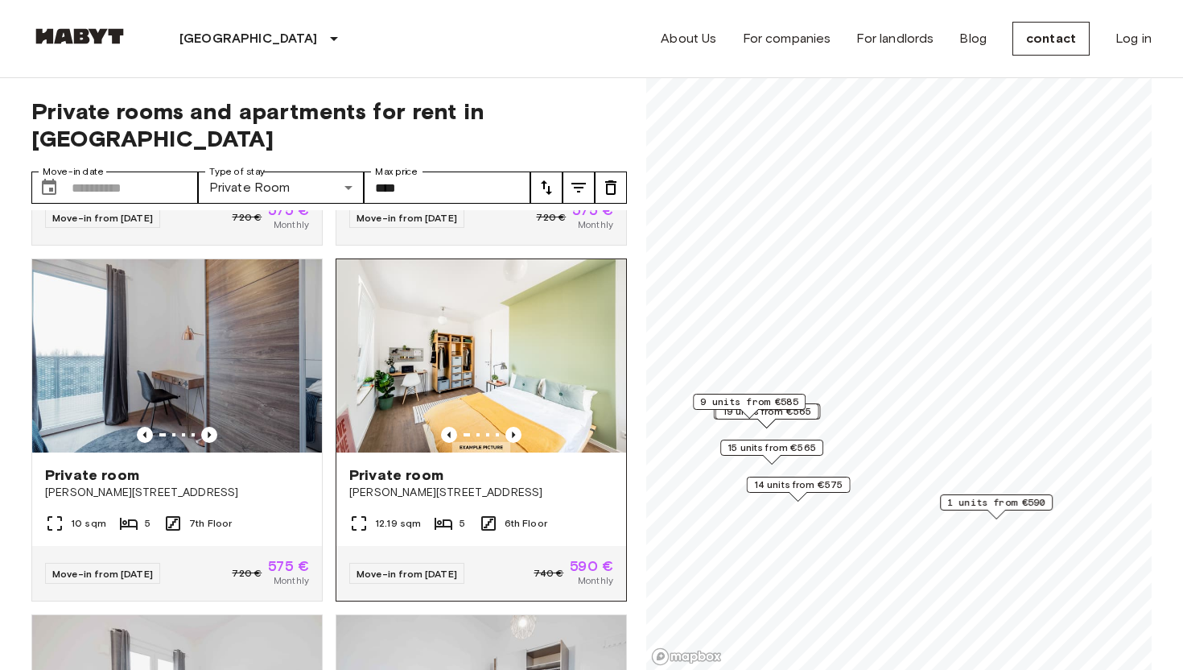
scroll to position [1034, 0]
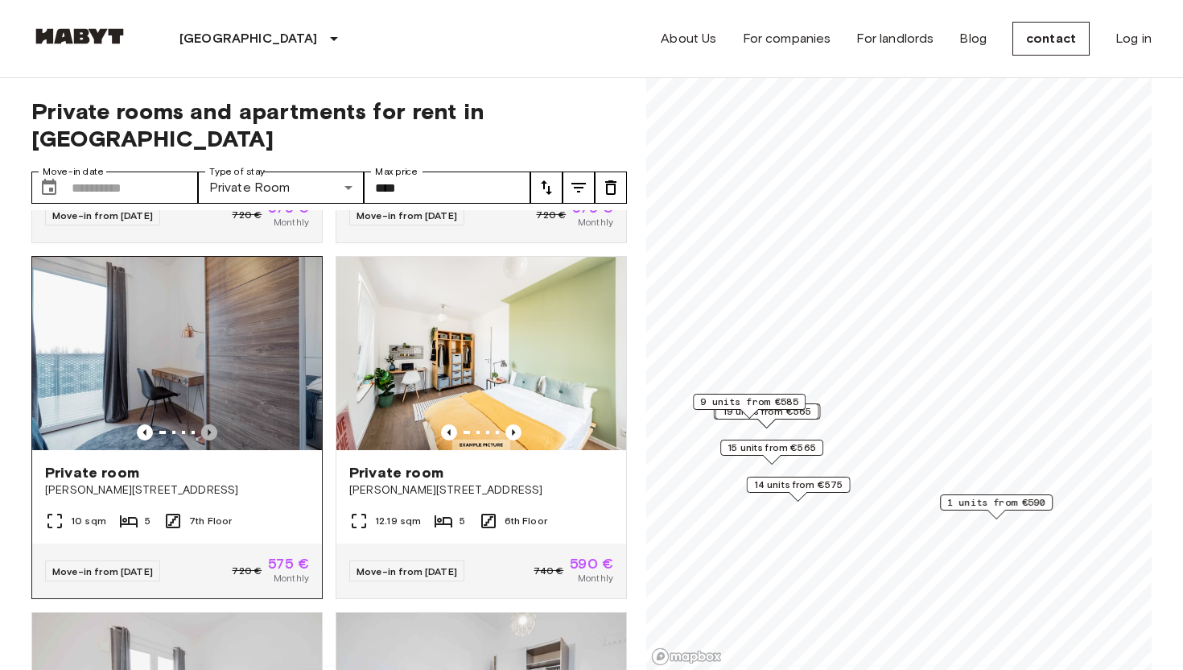
click at [212, 424] on icon "Previous image" at bounding box center [209, 432] width 16 height 16
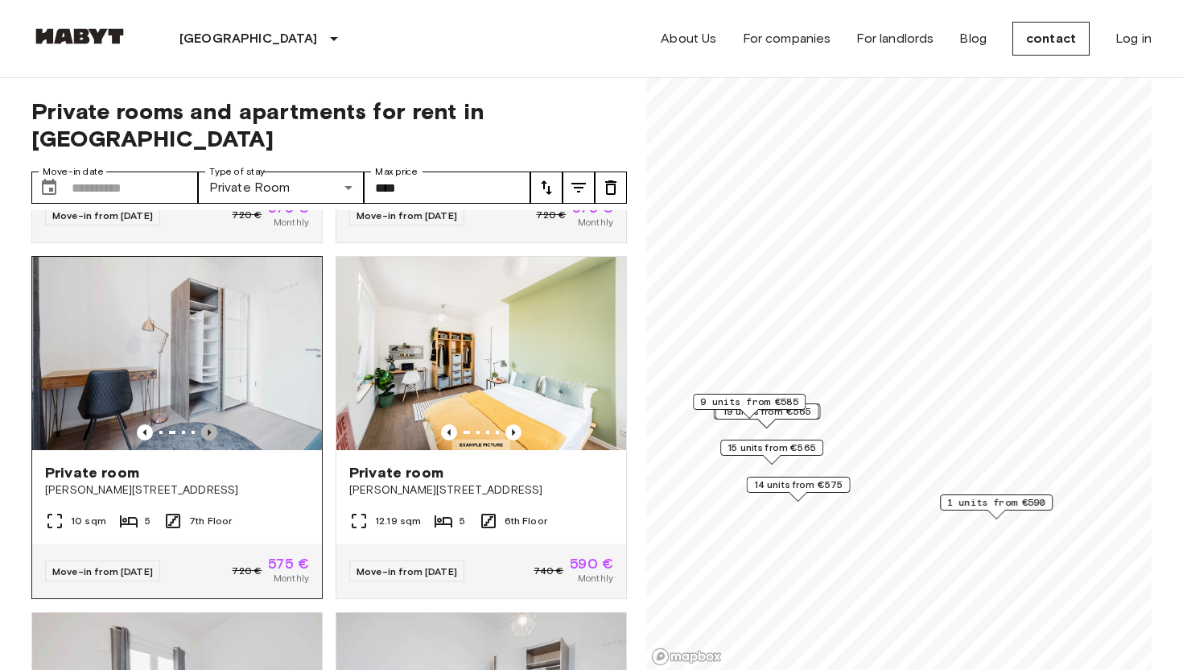
click at [212, 424] on icon "Previous image" at bounding box center [209, 432] width 16 height 16
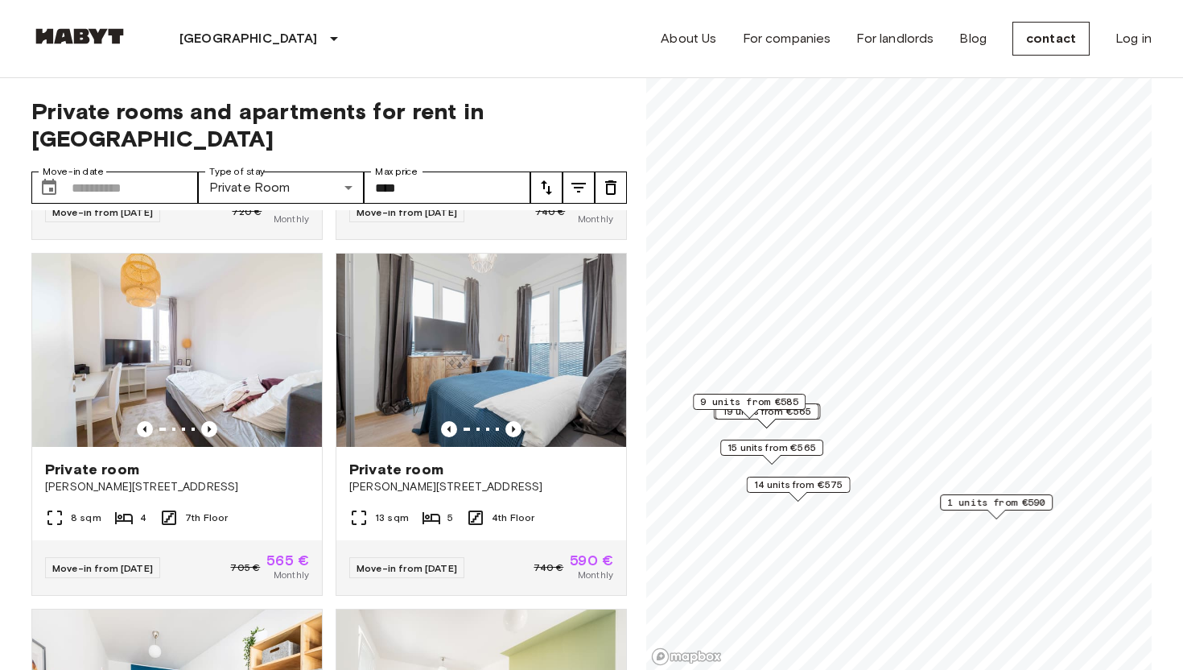
scroll to position [1758, 0]
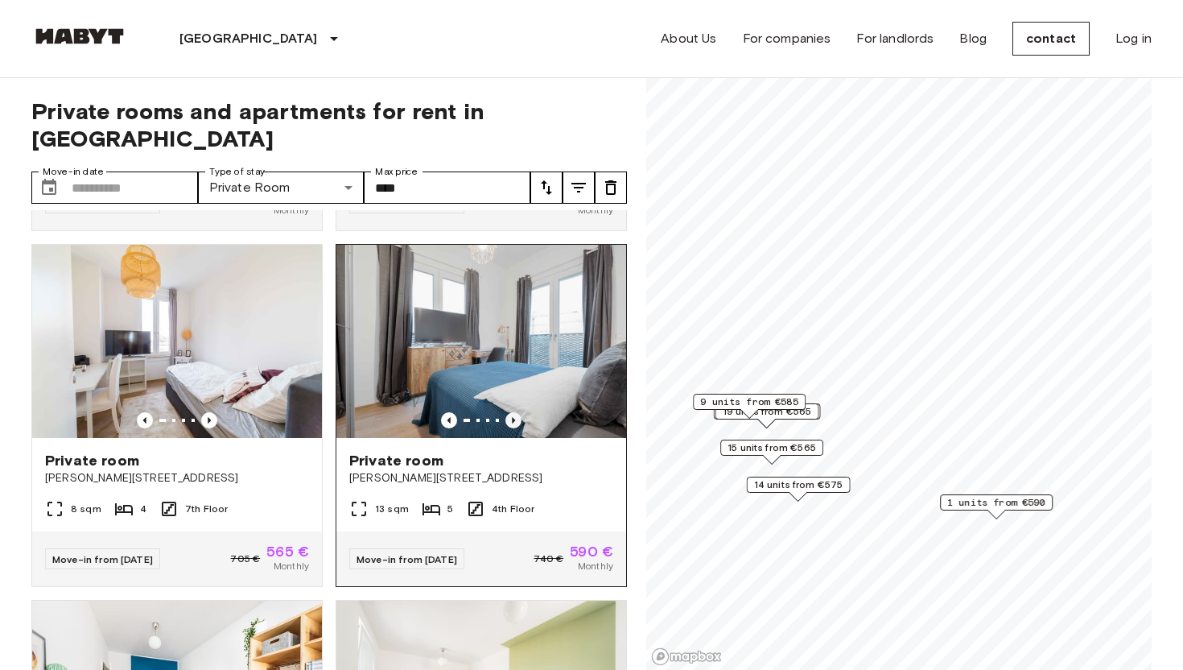
click at [517, 412] on icon "Previous image" at bounding box center [514, 420] width 16 height 16
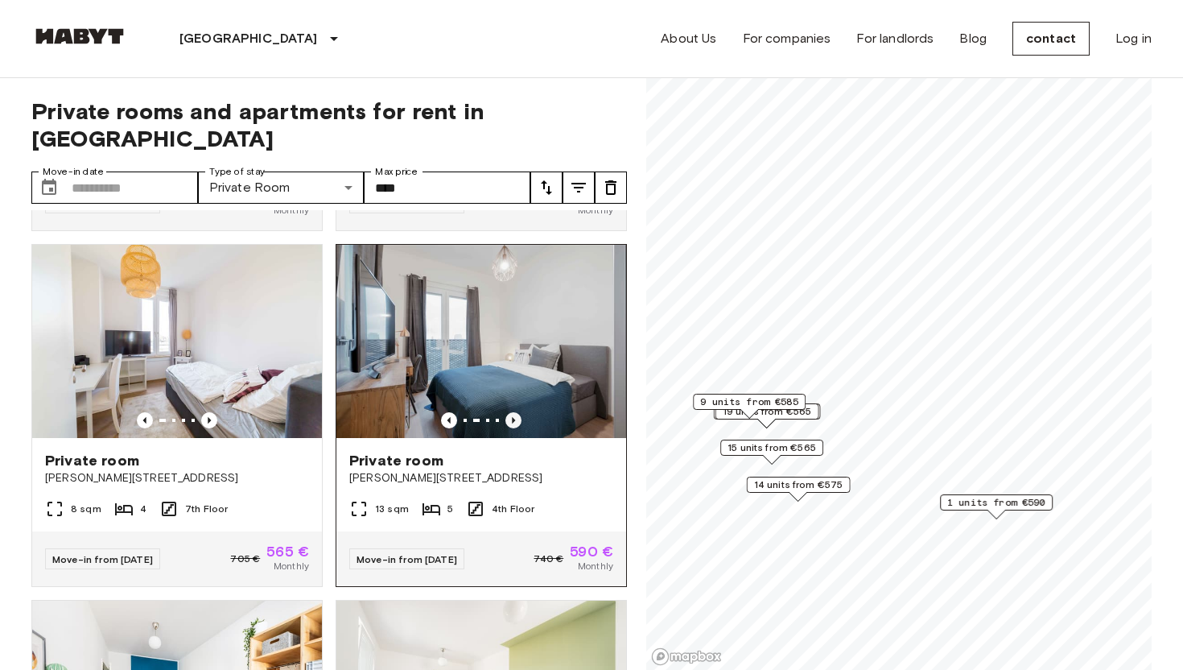
click at [515, 412] on icon "Previous image" at bounding box center [514, 420] width 16 height 16
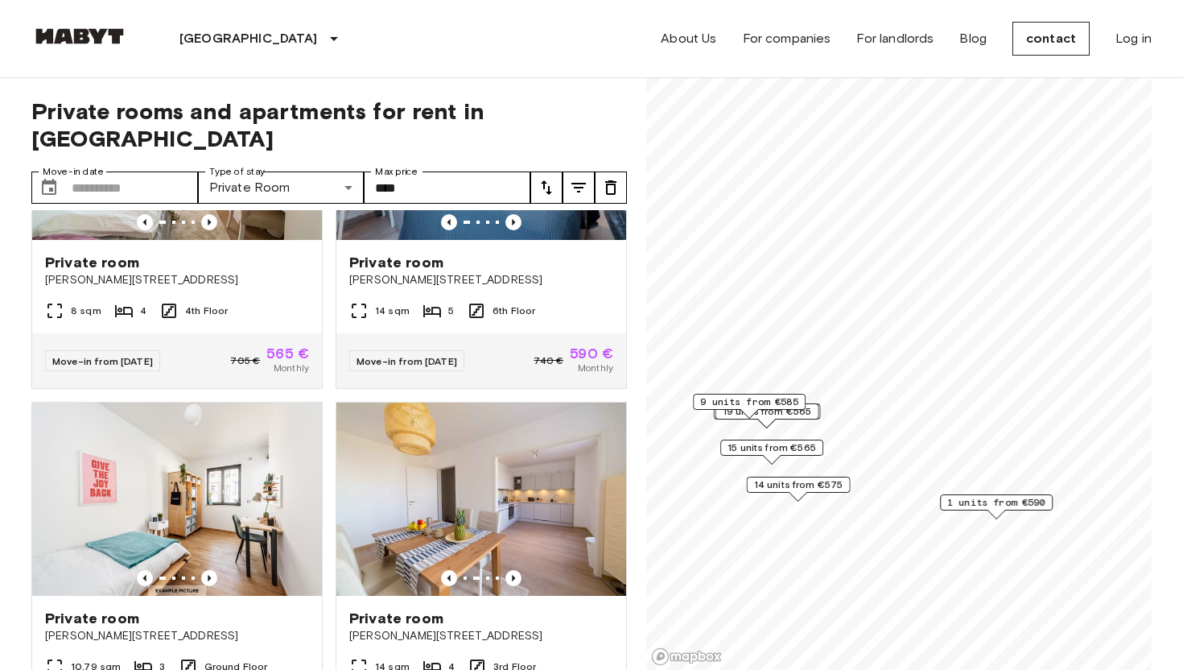
scroll to position [234, 0]
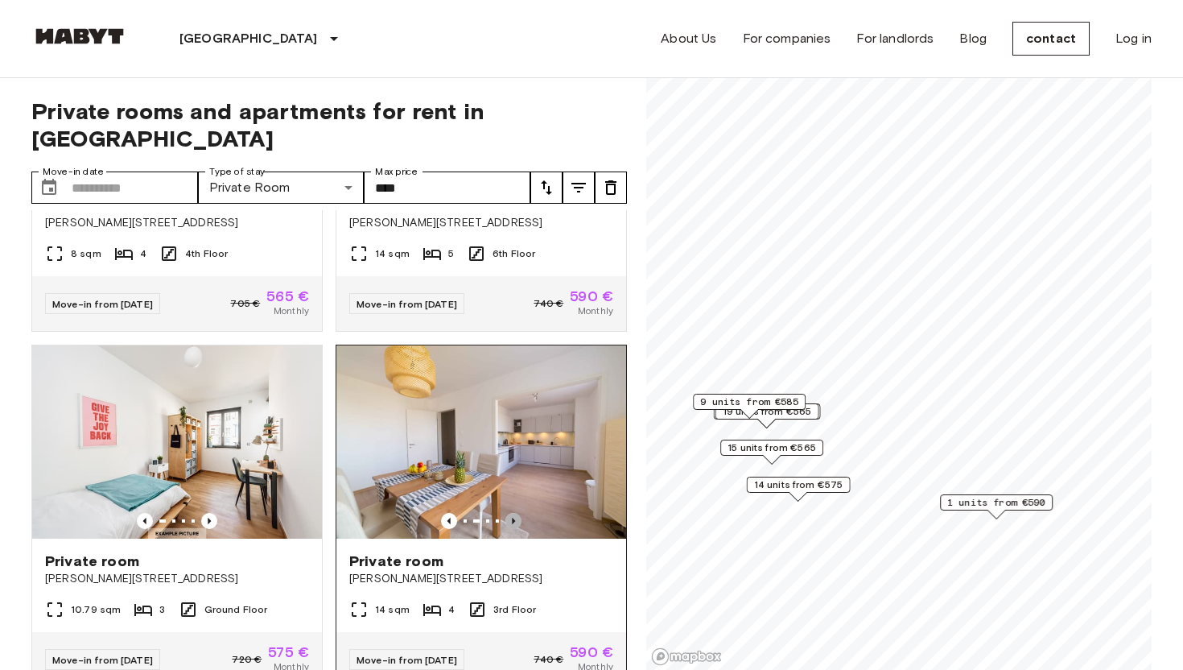
click at [515, 513] on icon "Previous image" at bounding box center [514, 521] width 16 height 16
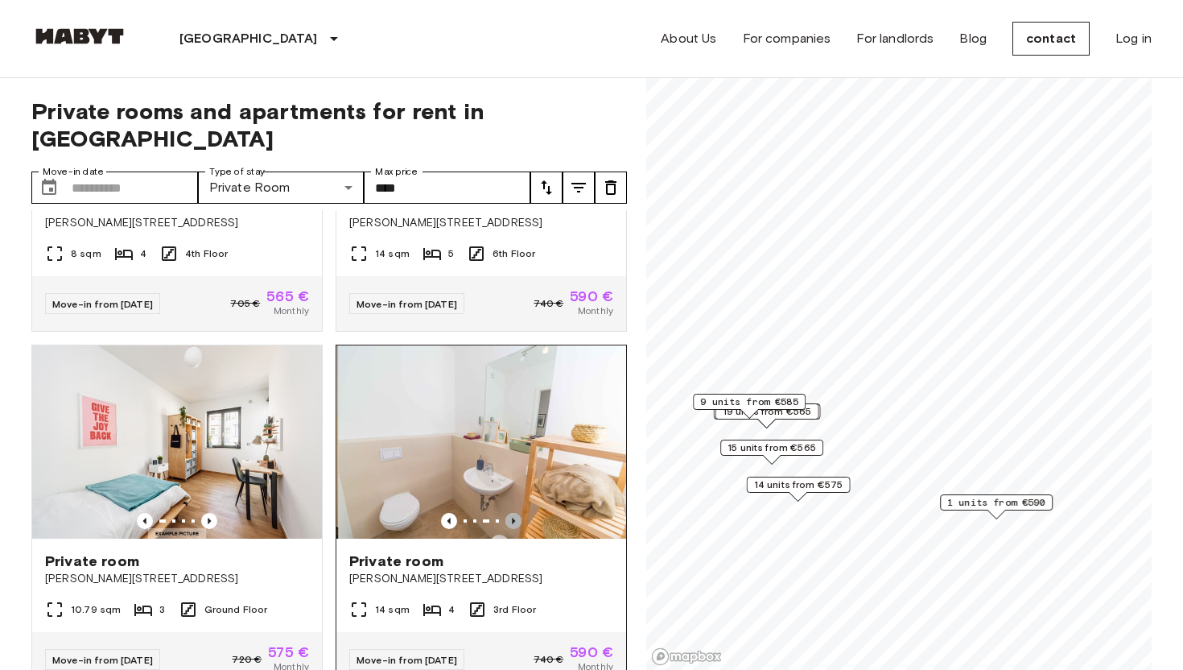
click at [515, 513] on icon "Previous image" at bounding box center [514, 521] width 16 height 16
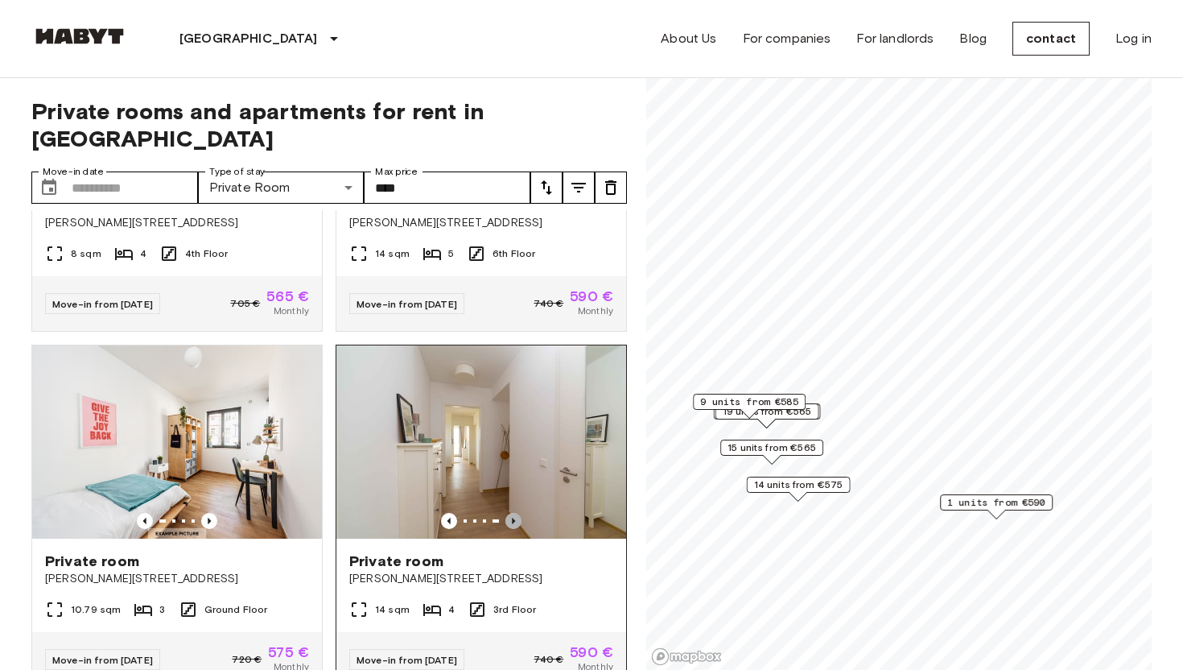
click at [515, 513] on icon "Previous image" at bounding box center [514, 521] width 16 height 16
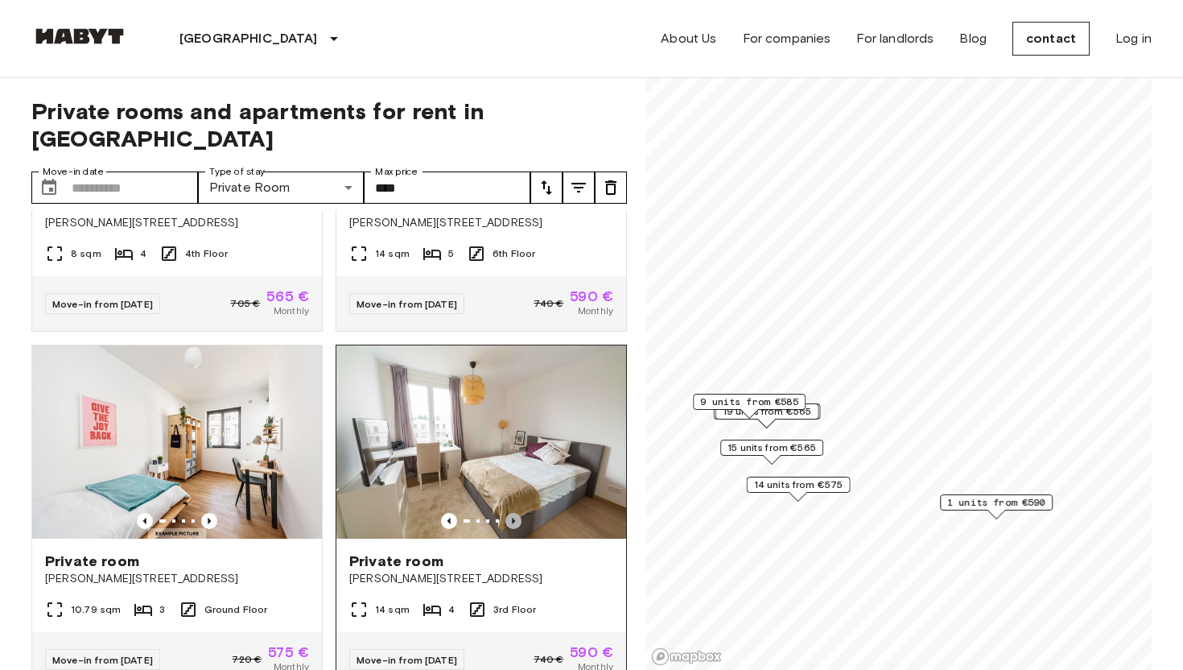
click at [515, 513] on icon "Previous image" at bounding box center [514, 521] width 16 height 16
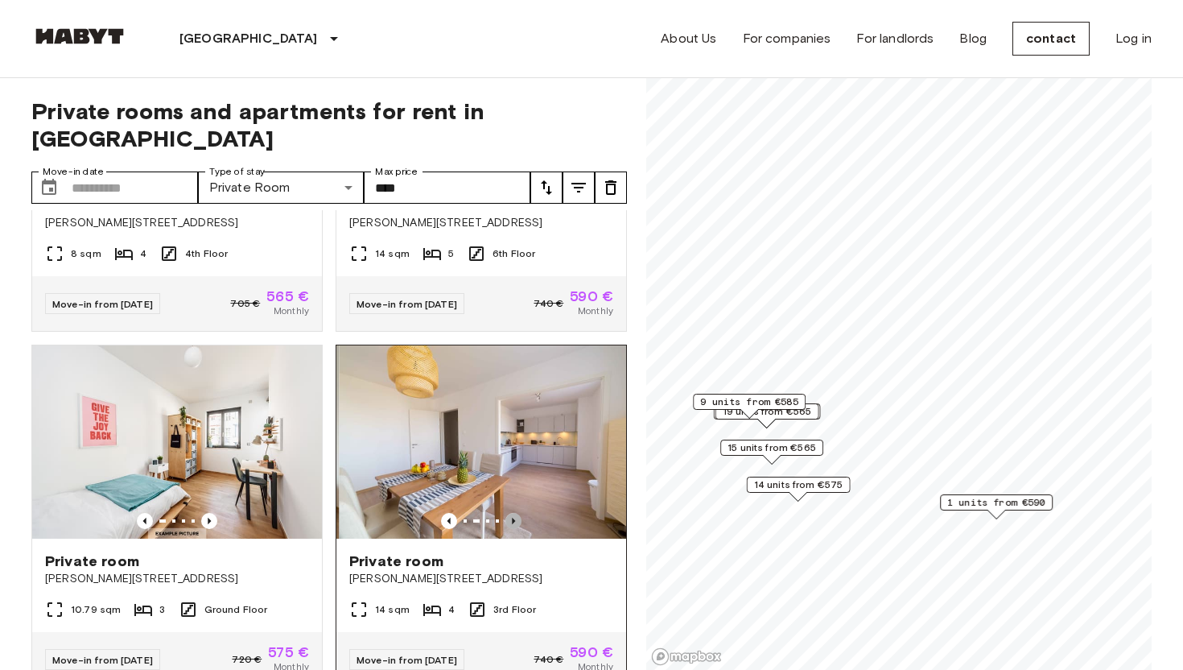
click at [515, 513] on icon "Previous image" at bounding box center [514, 521] width 16 height 16
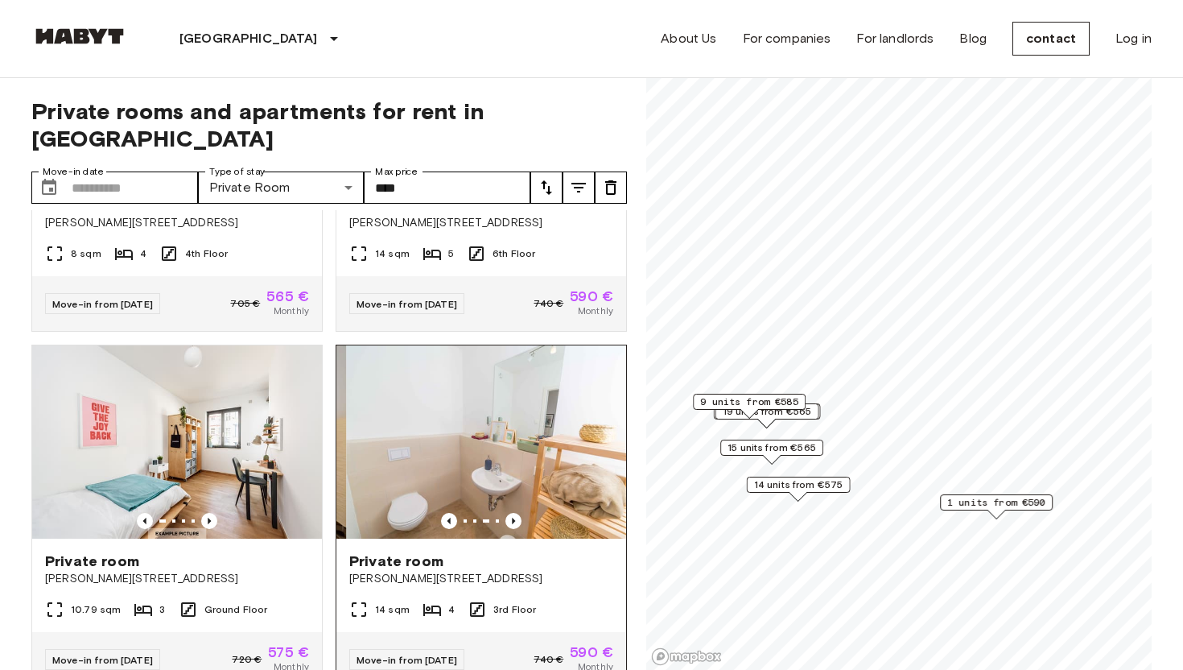
click at [500, 436] on img at bounding box center [491, 441] width 290 height 193
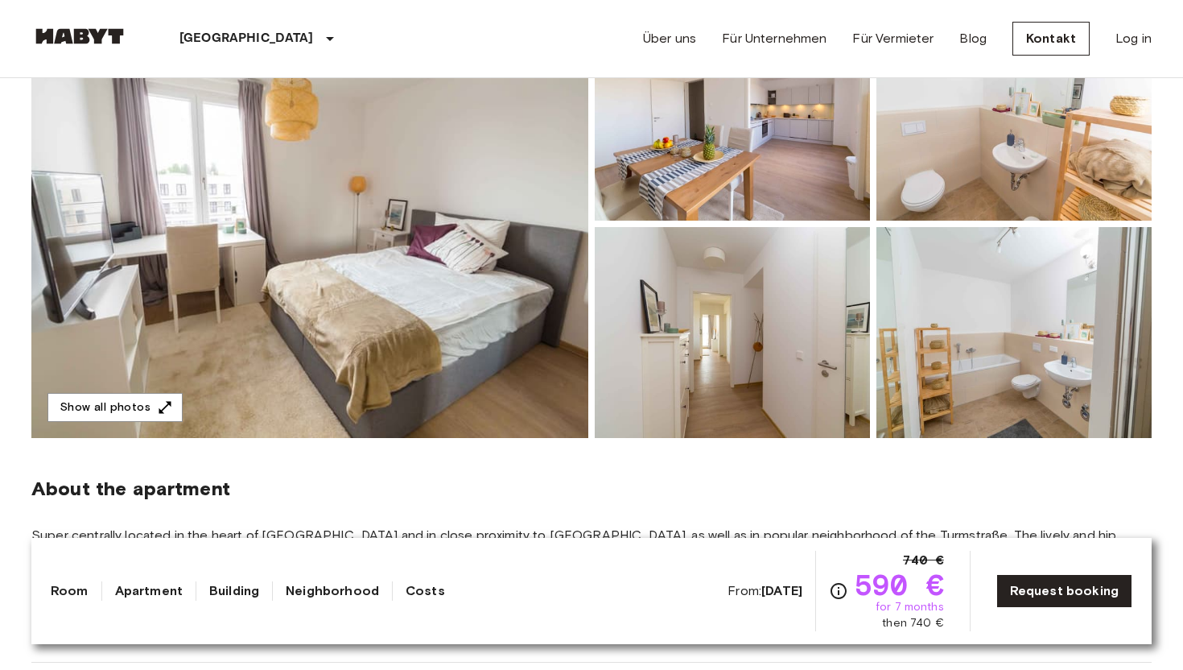
scroll to position [171, 0]
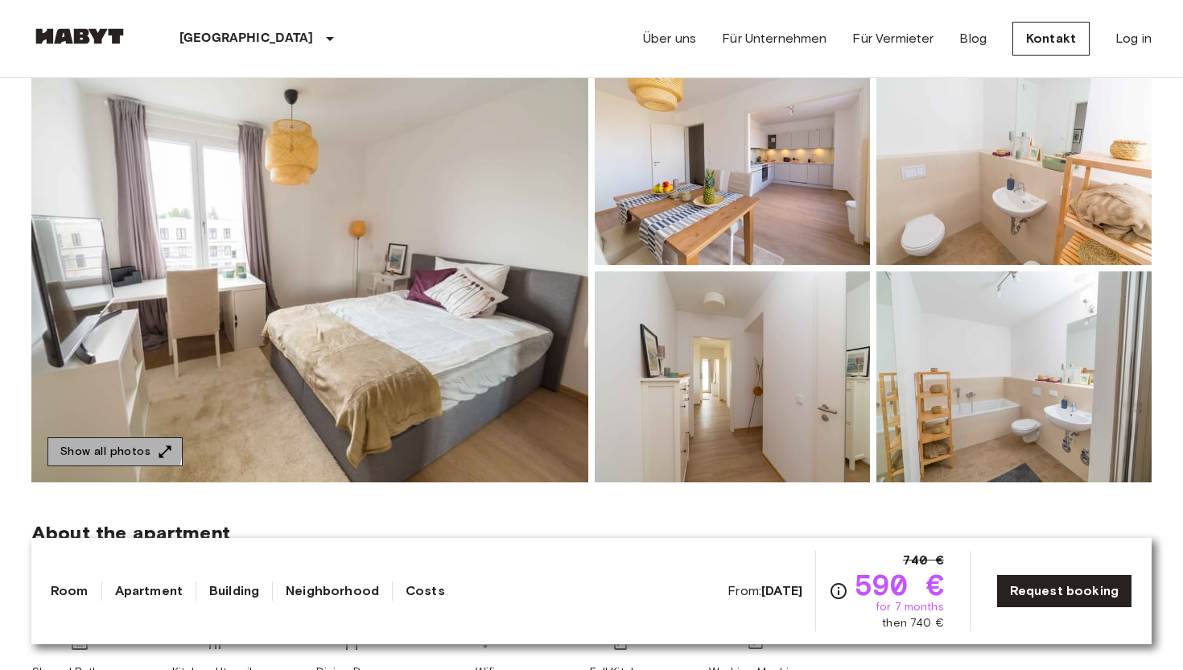
click at [96, 444] on button "Show all photos" at bounding box center [114, 452] width 135 height 30
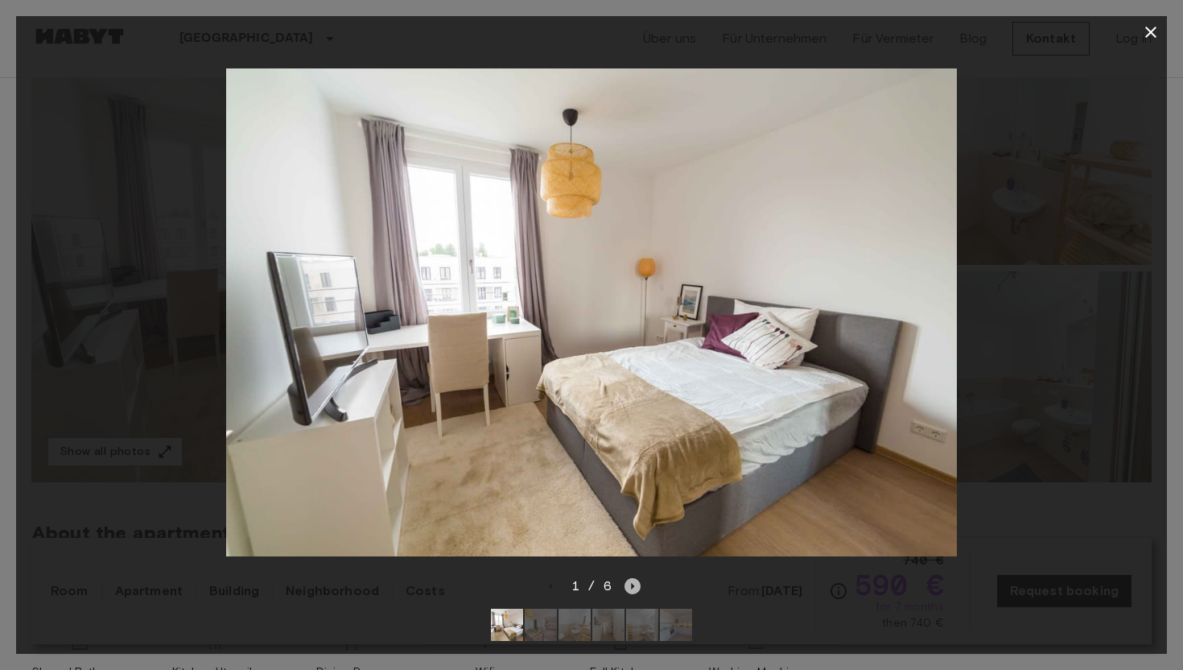
click at [634, 588] on icon "Next image" at bounding box center [633, 586] width 16 height 16
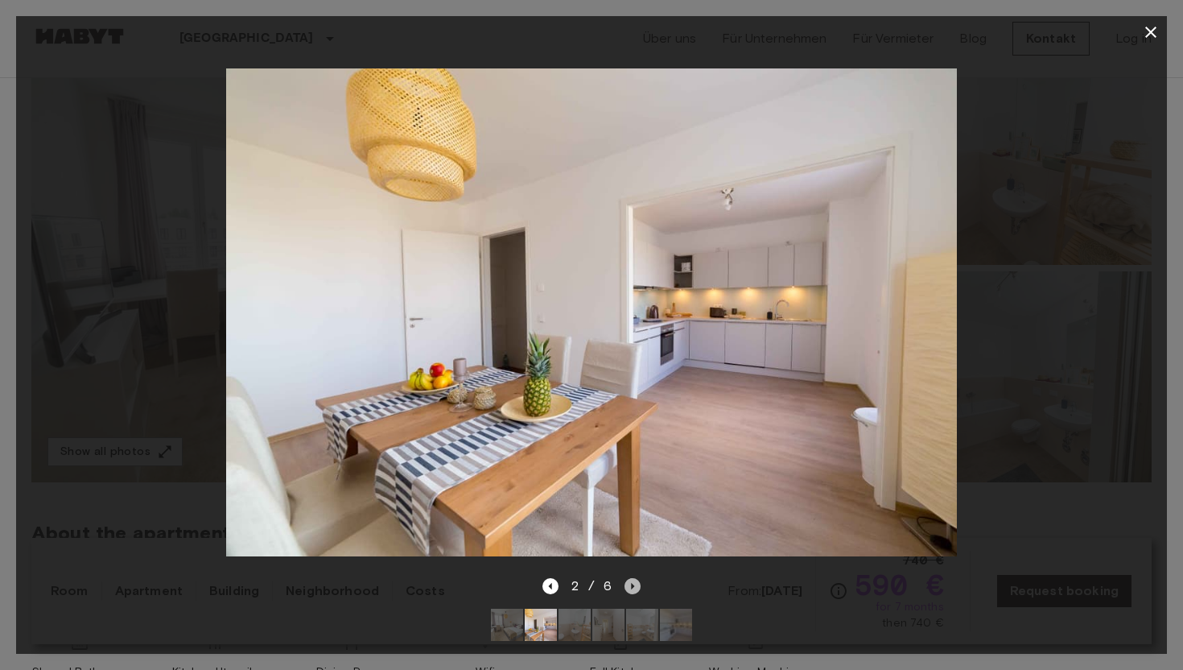
click at [634, 588] on icon "Next image" at bounding box center [633, 586] width 16 height 16
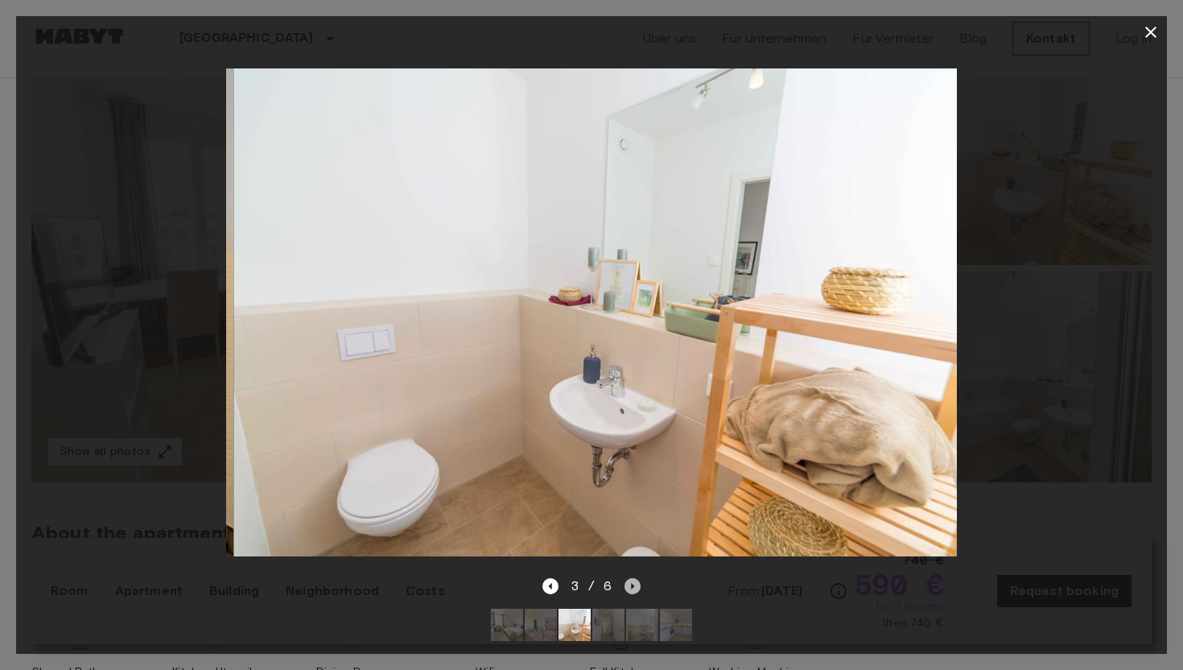
click at [634, 588] on icon "Next image" at bounding box center [633, 586] width 16 height 16
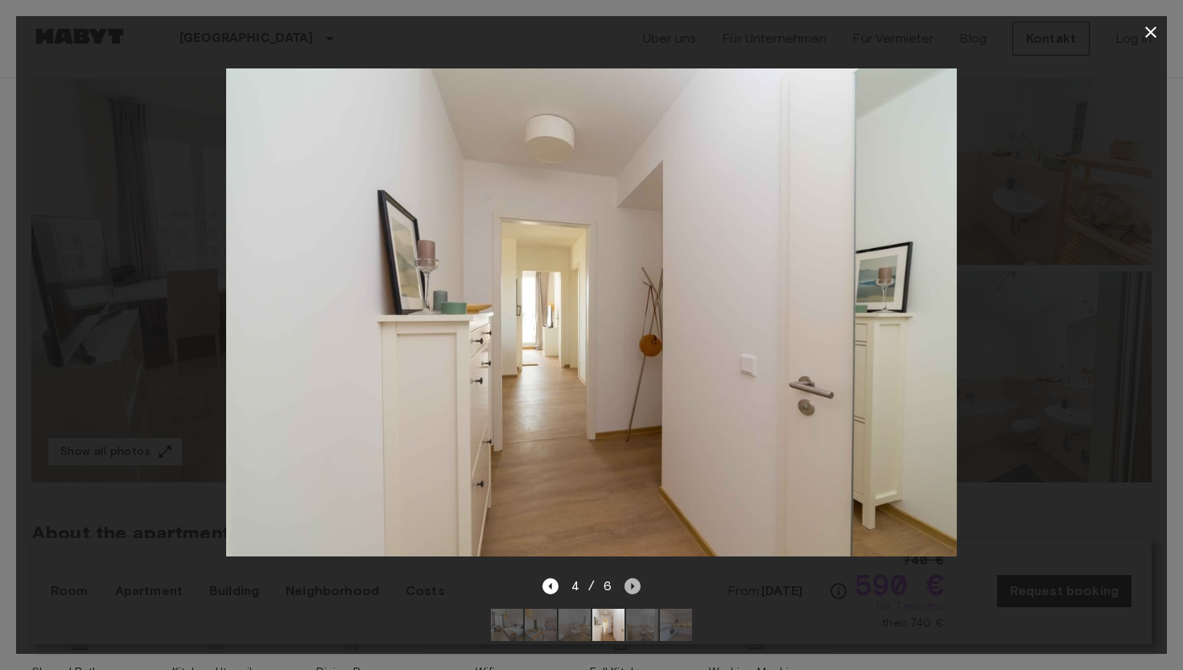
click at [634, 588] on icon "Next image" at bounding box center [633, 586] width 16 height 16
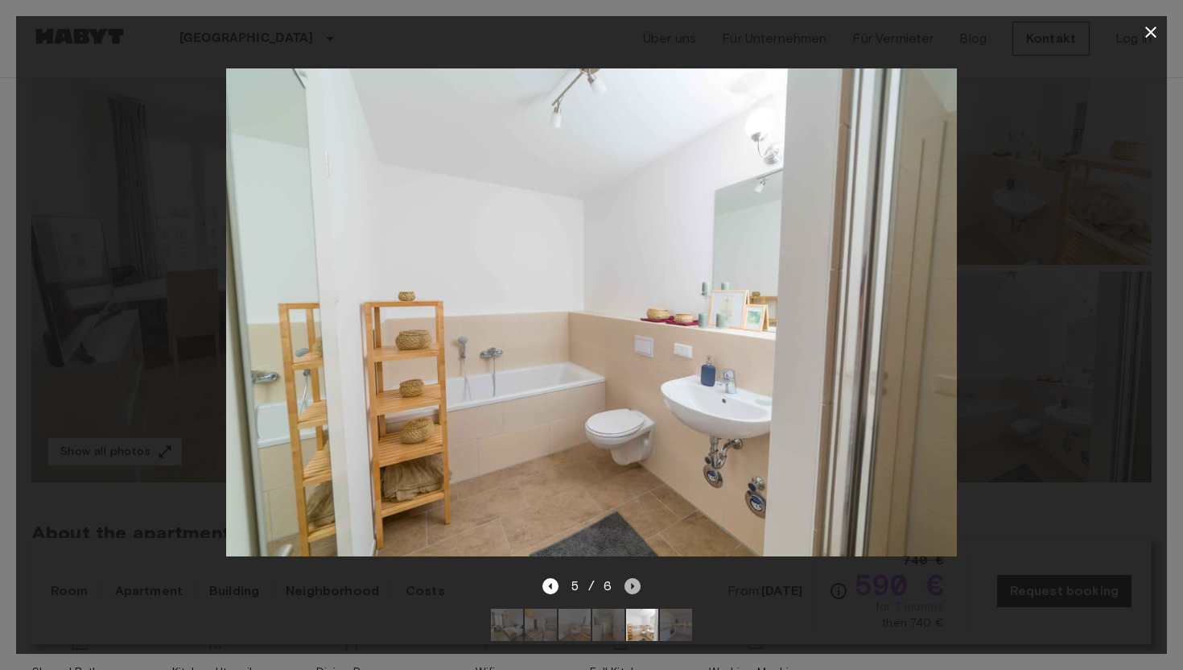
click at [634, 588] on icon "Next image" at bounding box center [633, 586] width 16 height 16
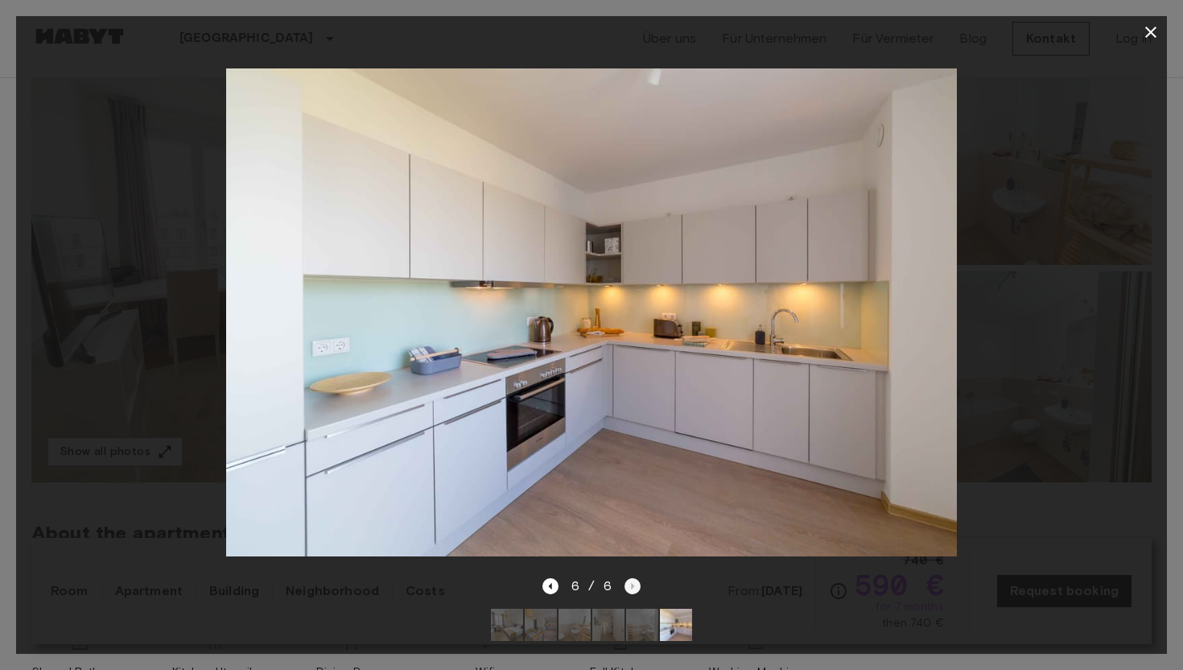
click at [634, 588] on div "6 / 6" at bounding box center [592, 585] width 99 height 19
click at [1145, 29] on icon "button" at bounding box center [1150, 32] width 19 height 19
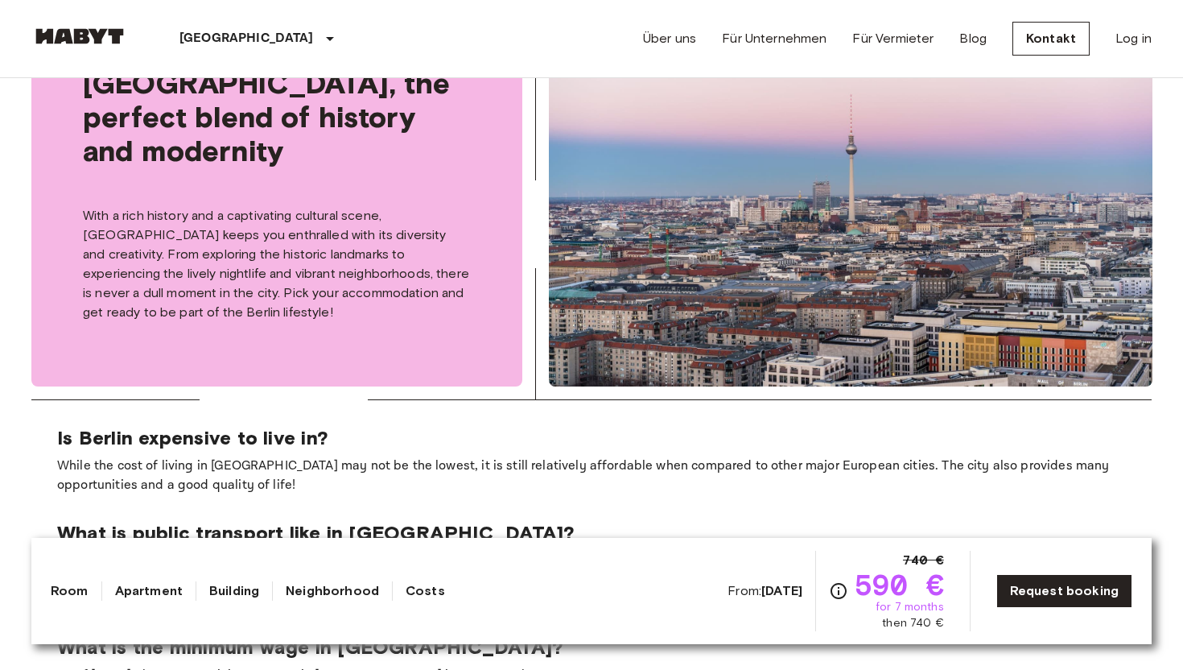
scroll to position [1493, 0]
